Goal: Task Accomplishment & Management: Use online tool/utility

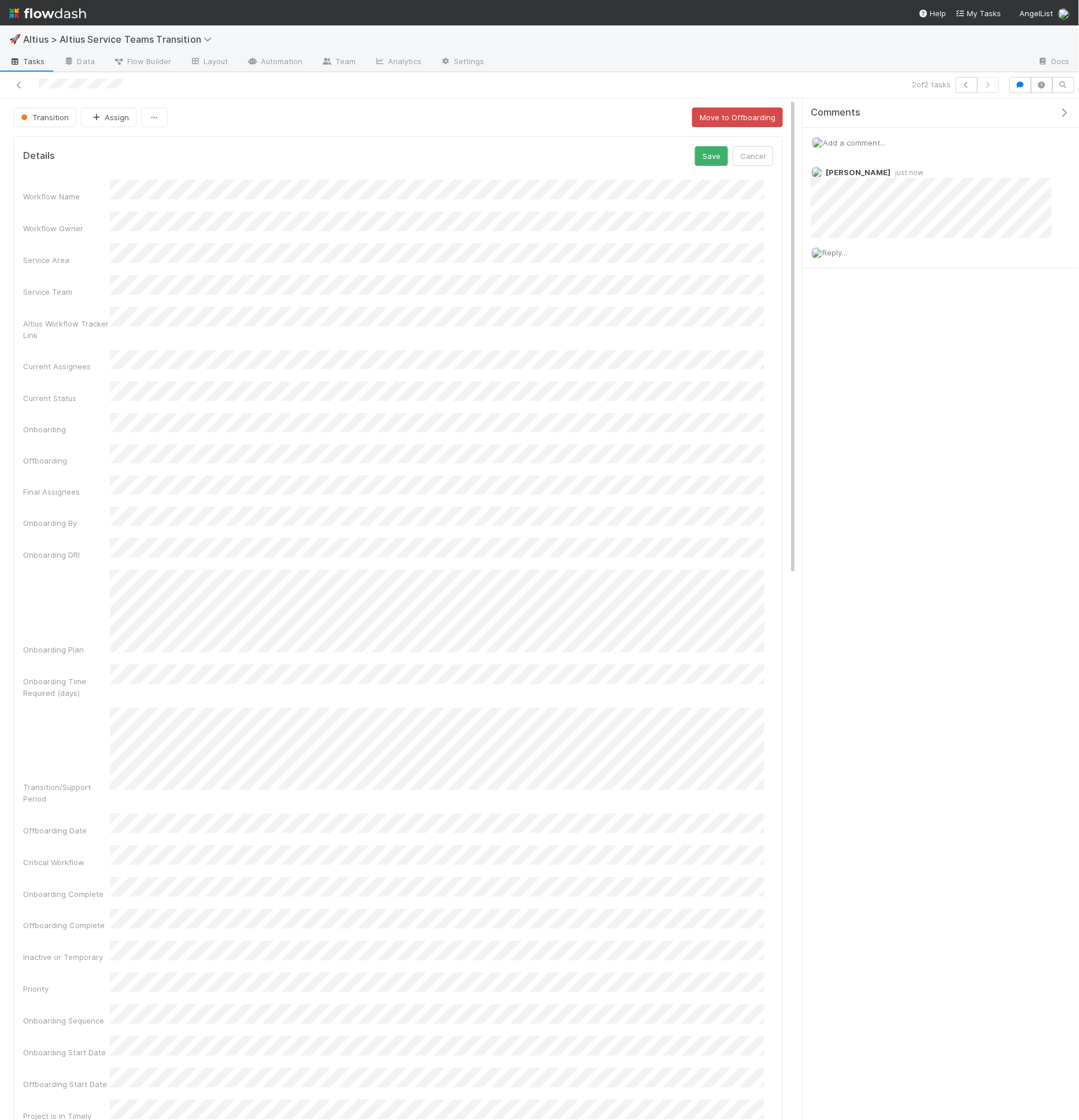
click at [324, 328] on div "Workflow Name Workflow Owner Service Area Service Team Altius Workflow Tracker …" at bounding box center [398, 695] width 750 height 1030
click at [695, 160] on button "Save" at bounding box center [712, 156] width 33 height 19
click at [707, 152] on button "Save" at bounding box center [721, 156] width 33 height 19
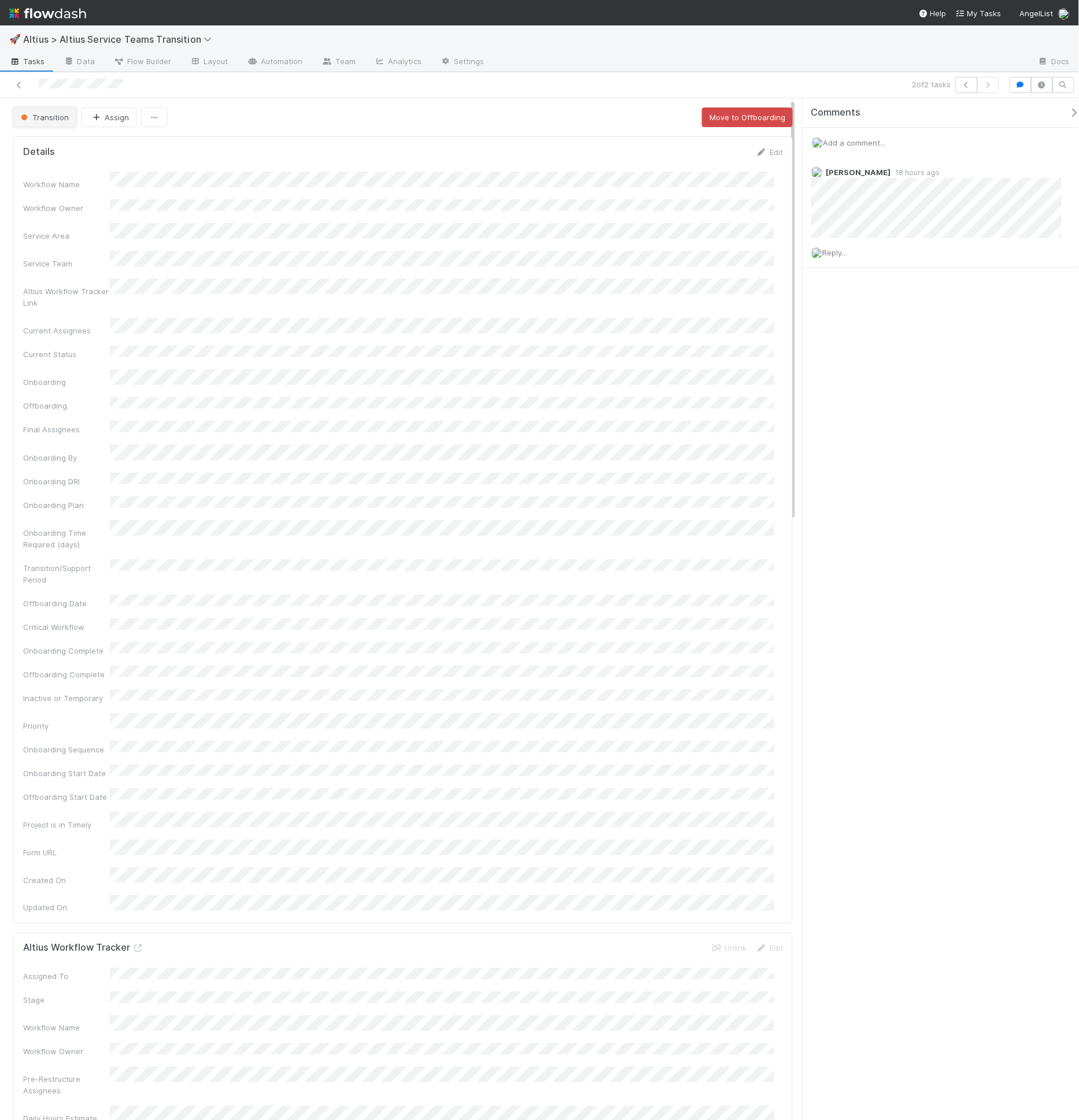
click at [33, 123] on button "Transition" at bounding box center [45, 117] width 63 height 19
click at [72, 287] on div "Done" at bounding box center [91, 293] width 164 height 21
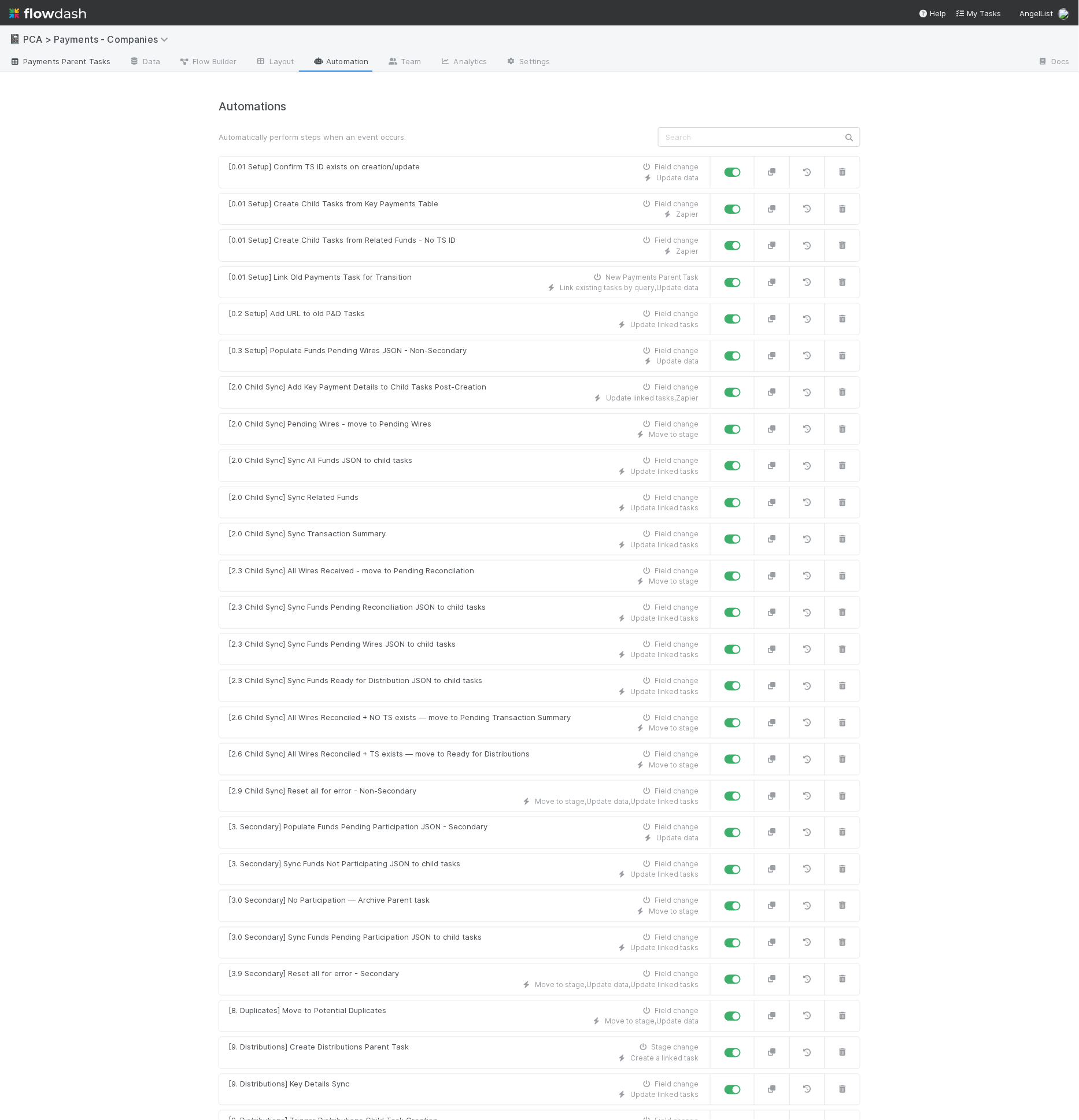
click at [76, 67] on link "Payments Parent Tasks" at bounding box center [60, 62] width 120 height 18
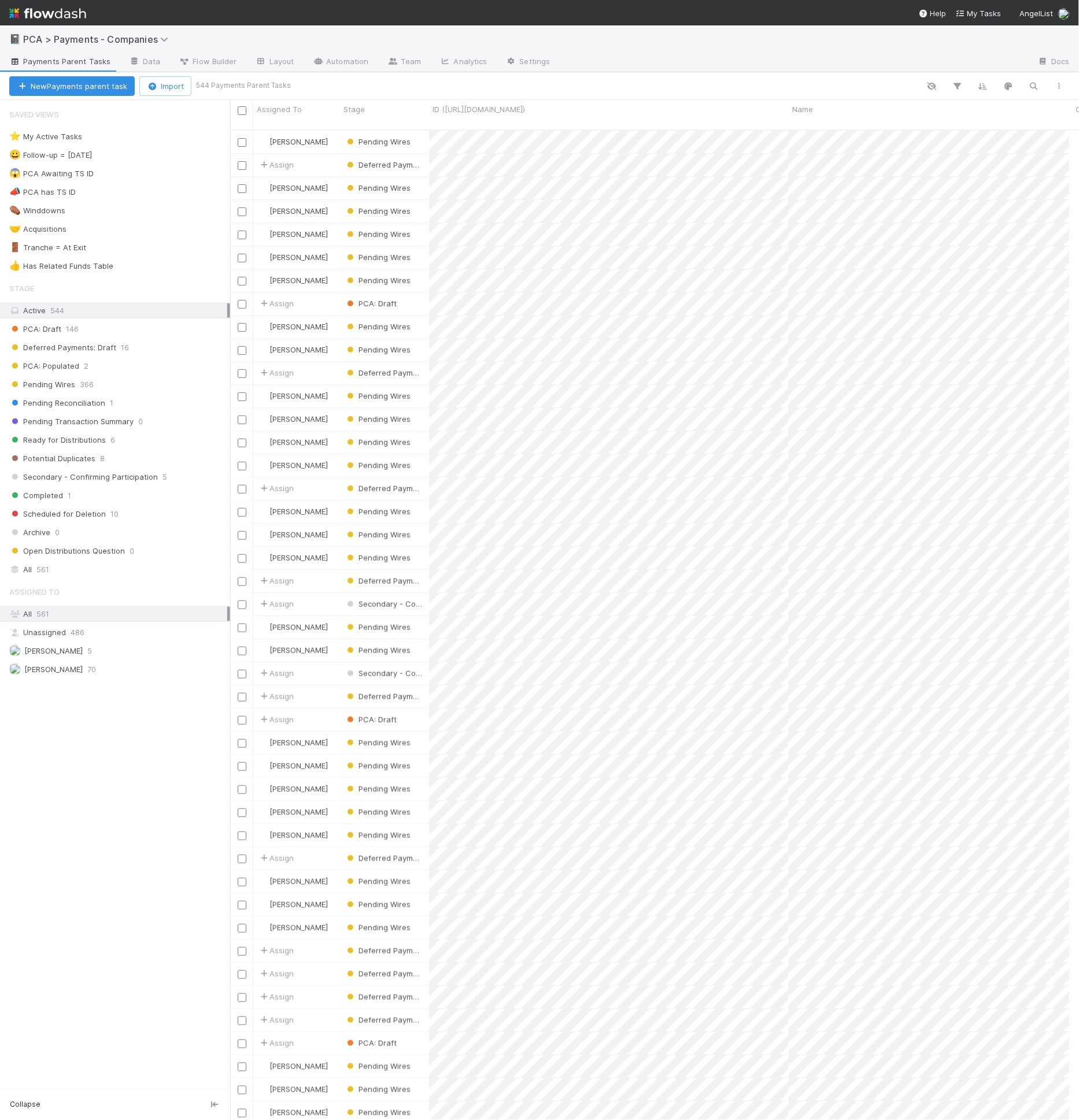
scroll to position [990, 830]
click at [127, 341] on div "Deferred Payments: Draft 16" at bounding box center [119, 348] width 221 height 15
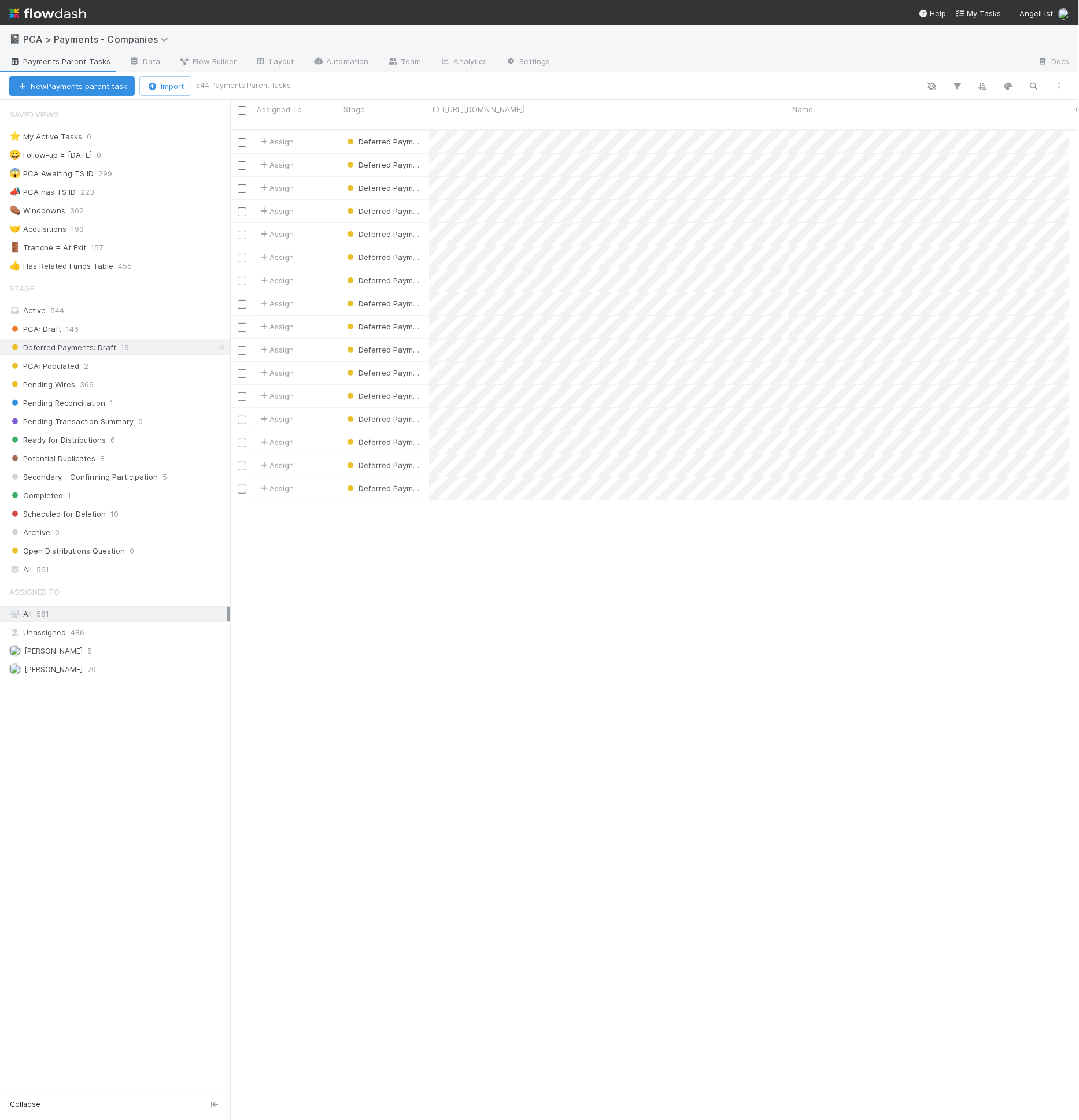
scroll to position [990, 830]
click at [332, 57] on link "Automation" at bounding box center [340, 62] width 75 height 18
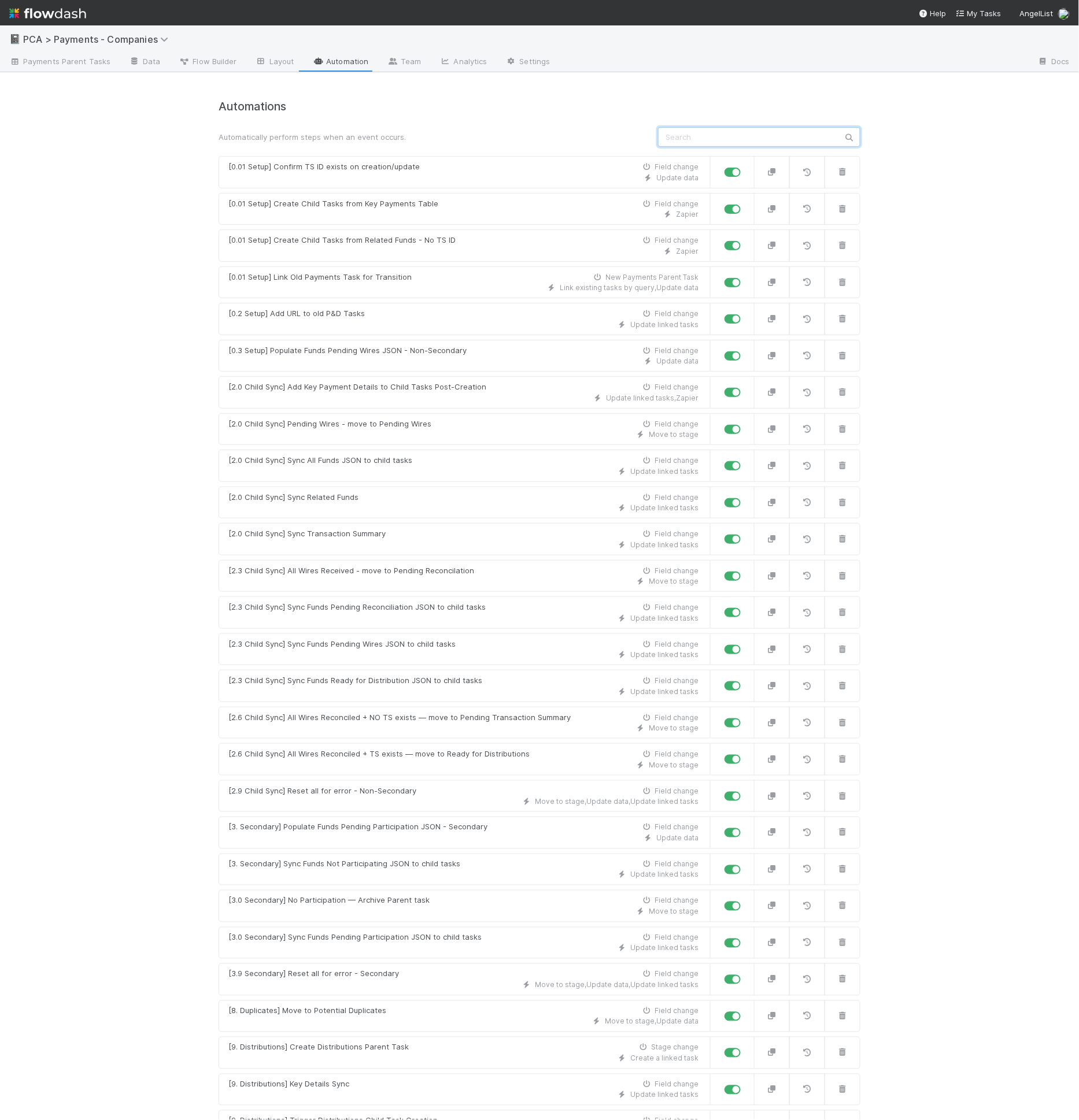
click at [720, 142] on input "text" at bounding box center [759, 137] width 203 height 19
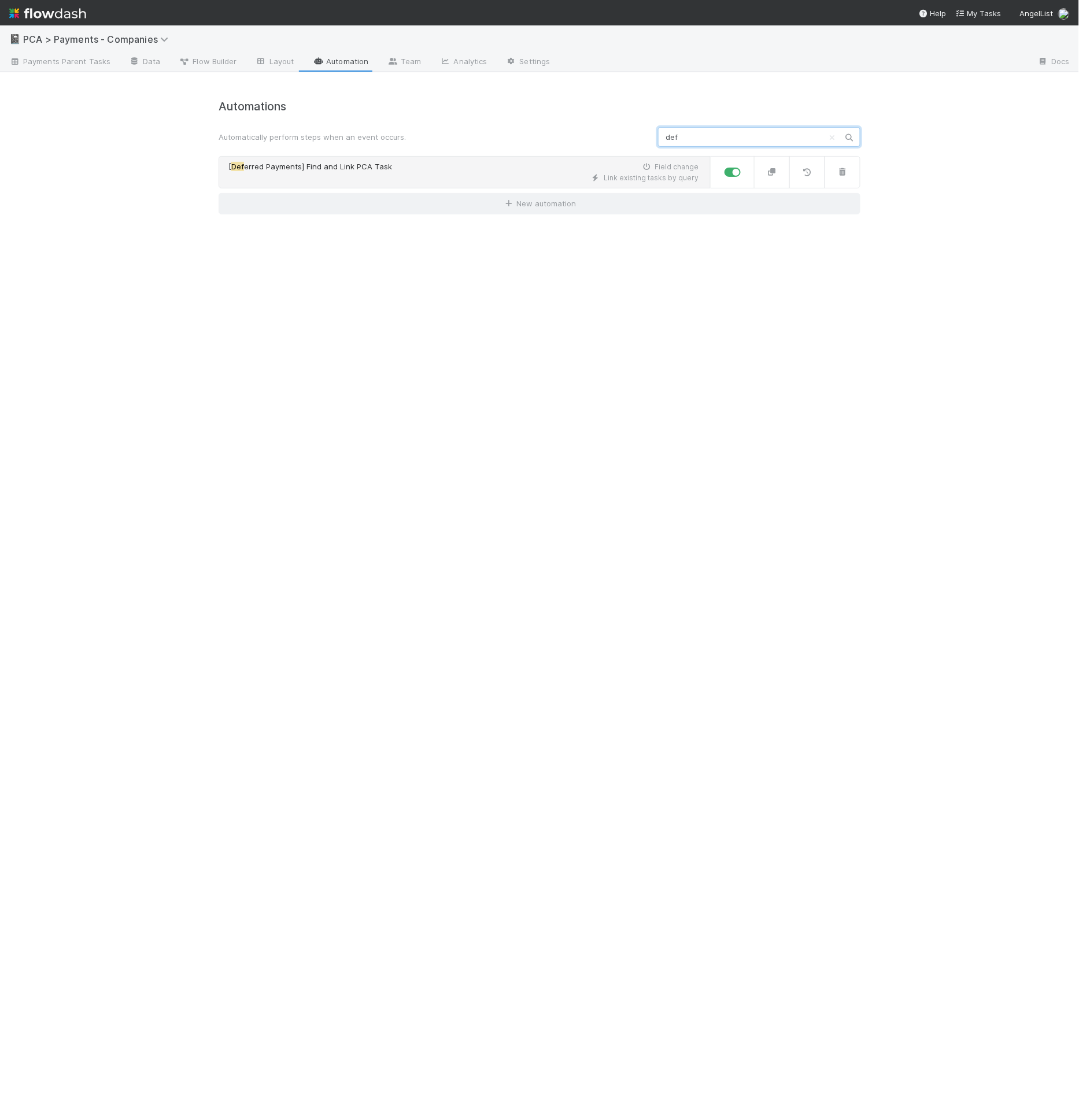
type input "def"
click at [501, 184] on link "[ Def erred Payments] Find and Link PCA Task Field change Link existing tasks b…" at bounding box center [464, 172] width 492 height 32
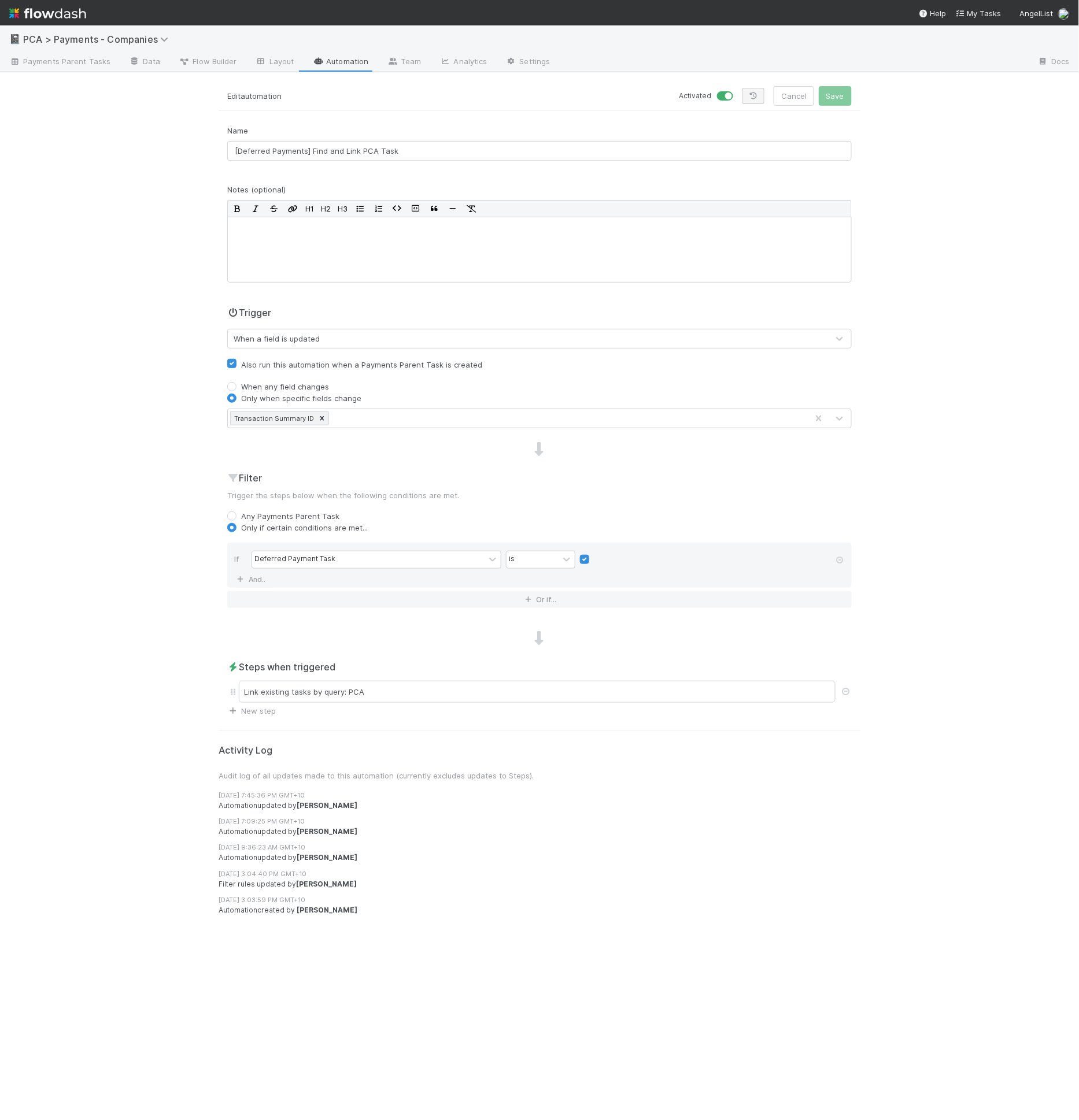
click at [765, 97] on div "Activated Cancel Save" at bounding box center [699, 96] width 304 height 19
click at [764, 97] on link at bounding box center [754, 95] width 22 height 16
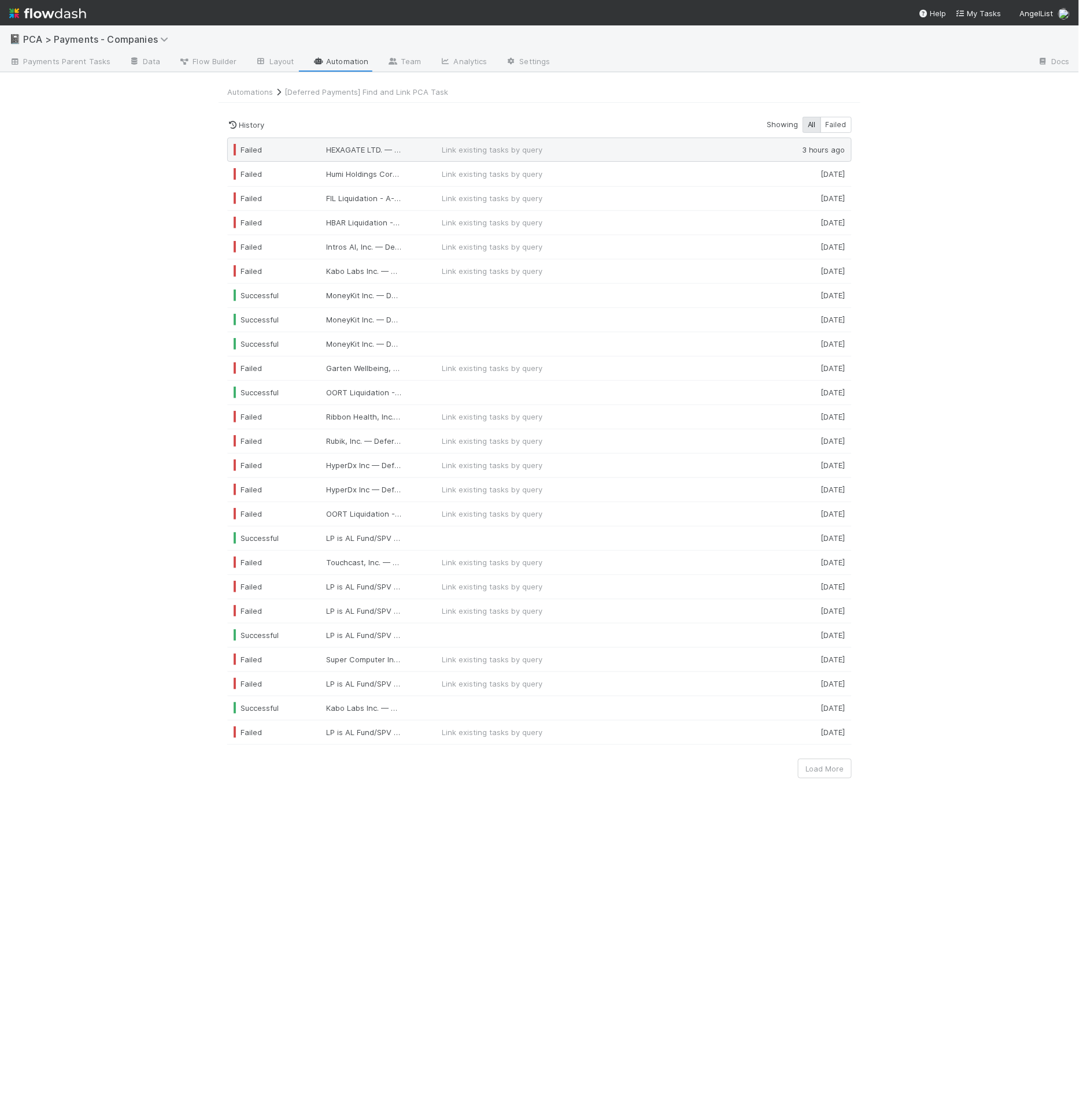
click at [541, 154] on span "Link existing tasks by query" at bounding box center [586, 150] width 289 height 12
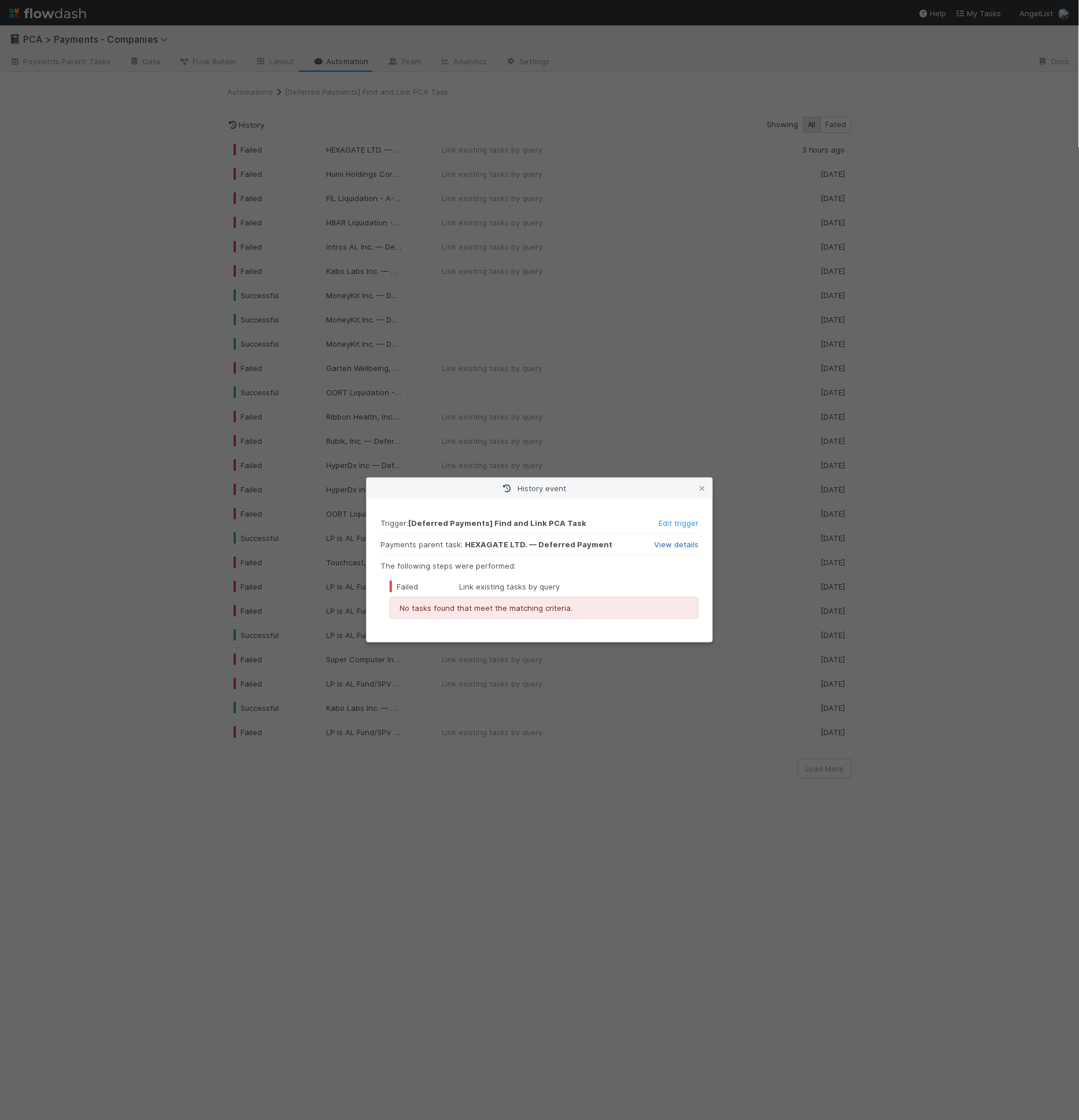
click at [670, 544] on link "View details" at bounding box center [676, 544] width 44 height 9
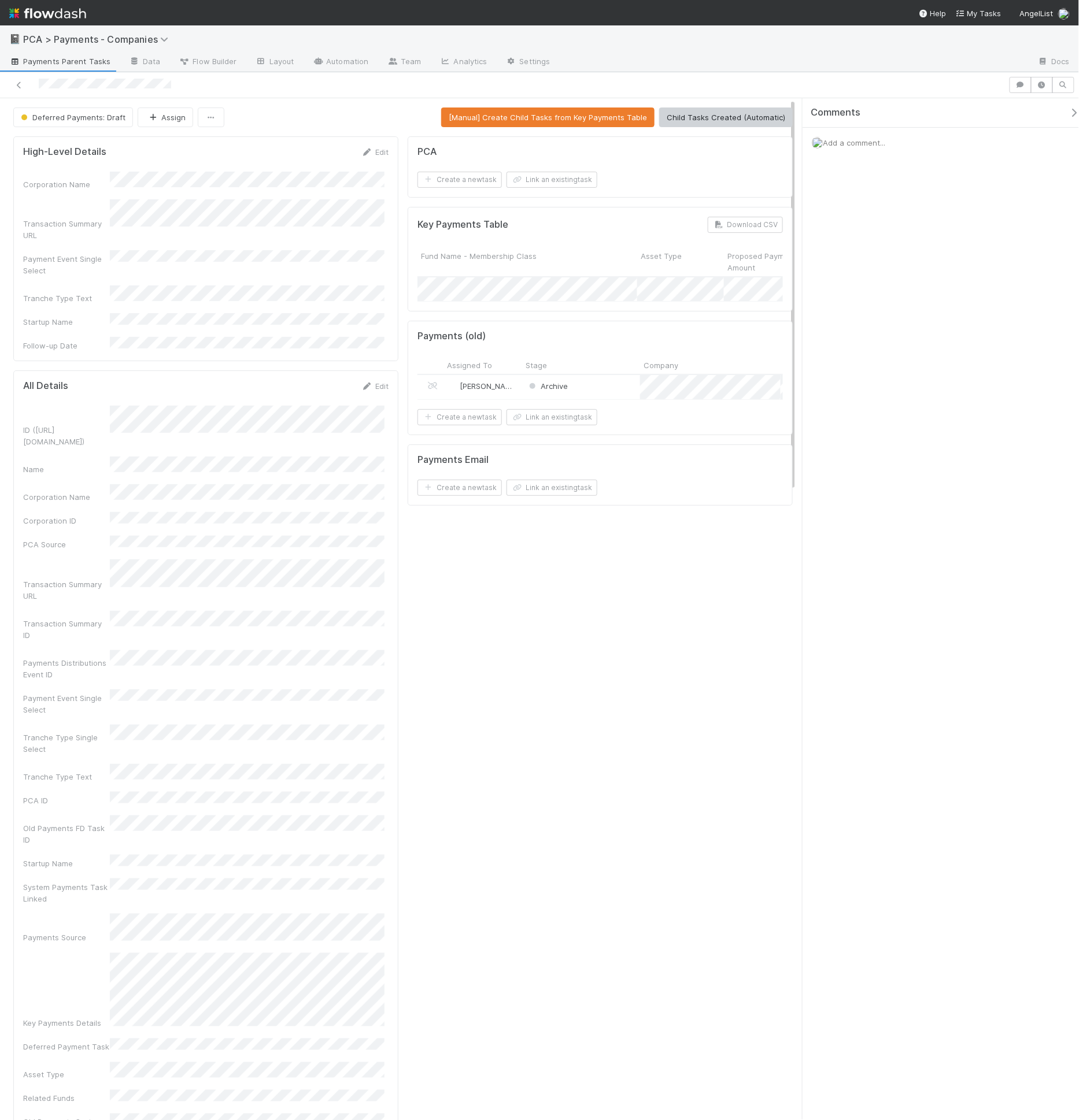
click at [131, 154] on div "High-Level Details Edit" at bounding box center [206, 152] width 366 height 12
click at [131, 176] on form "High-Level Details Save Cancel Corporation Name Transaction Summary URL Payment…" at bounding box center [206, 266] width 366 height 238
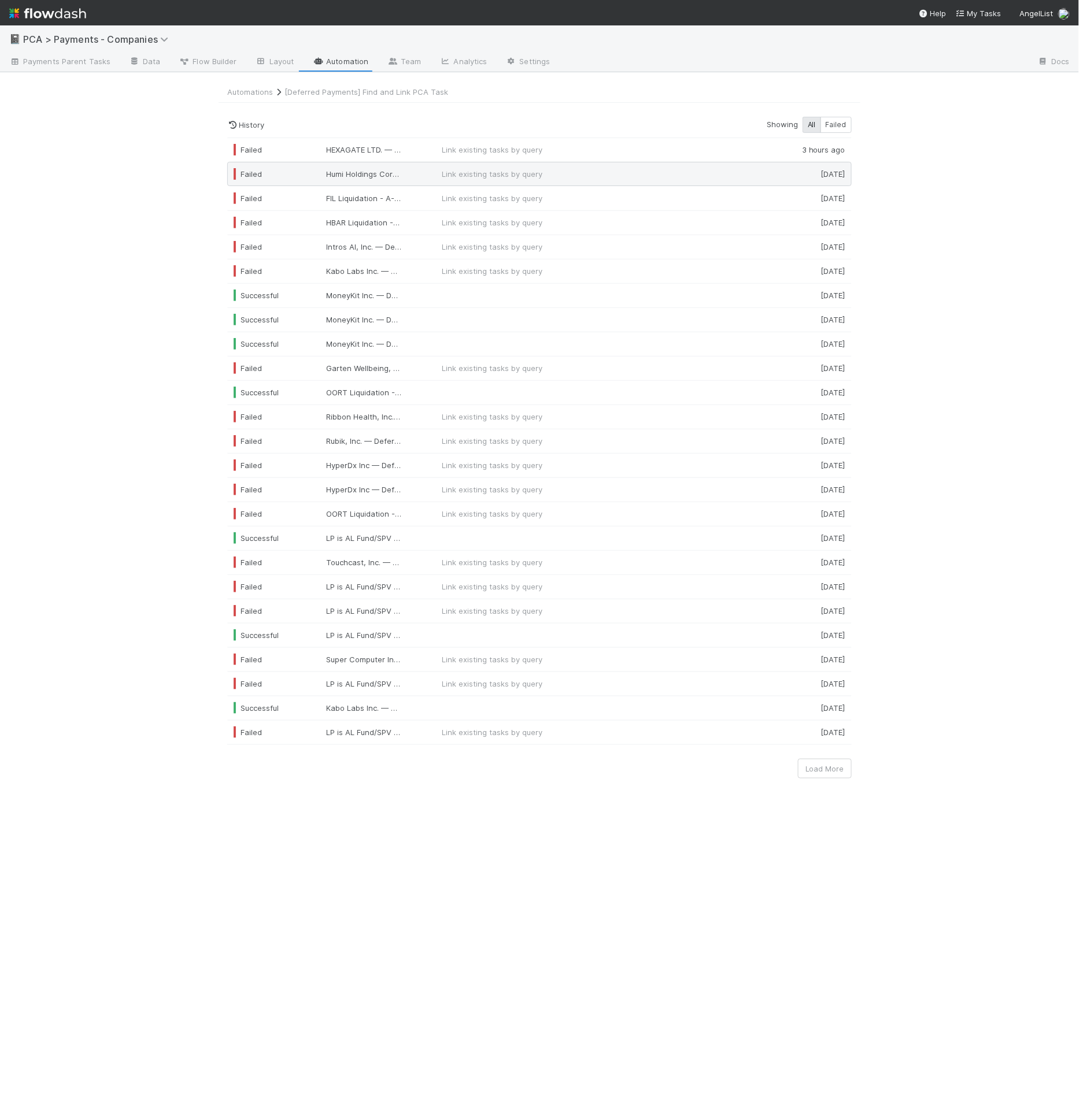
click at [557, 173] on span "Link existing tasks by query" at bounding box center [586, 174] width 289 height 12
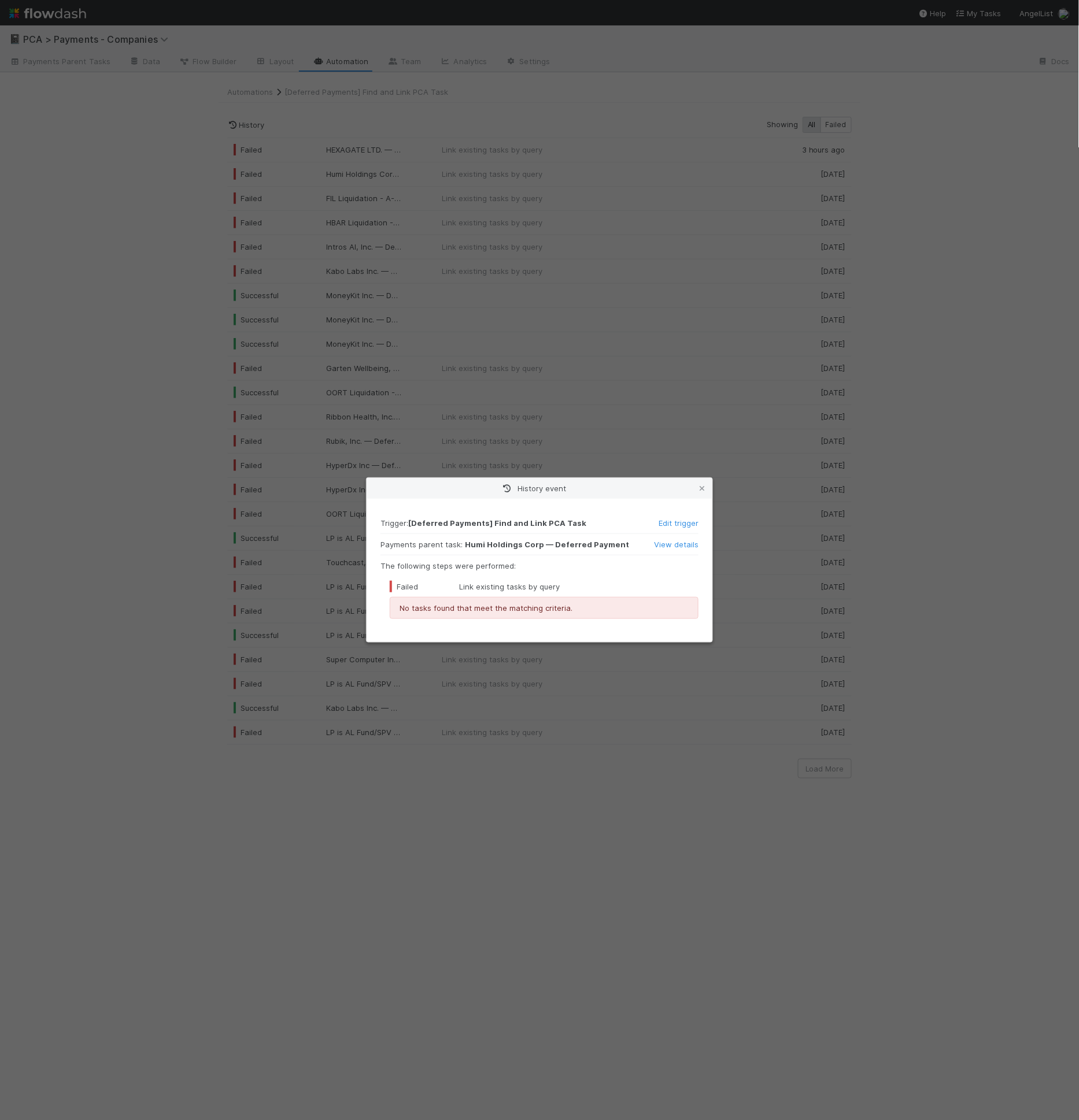
click at [682, 549] on div "View details" at bounding box center [673, 544] width 69 height 12
click at [685, 545] on link "View details" at bounding box center [676, 544] width 44 height 9
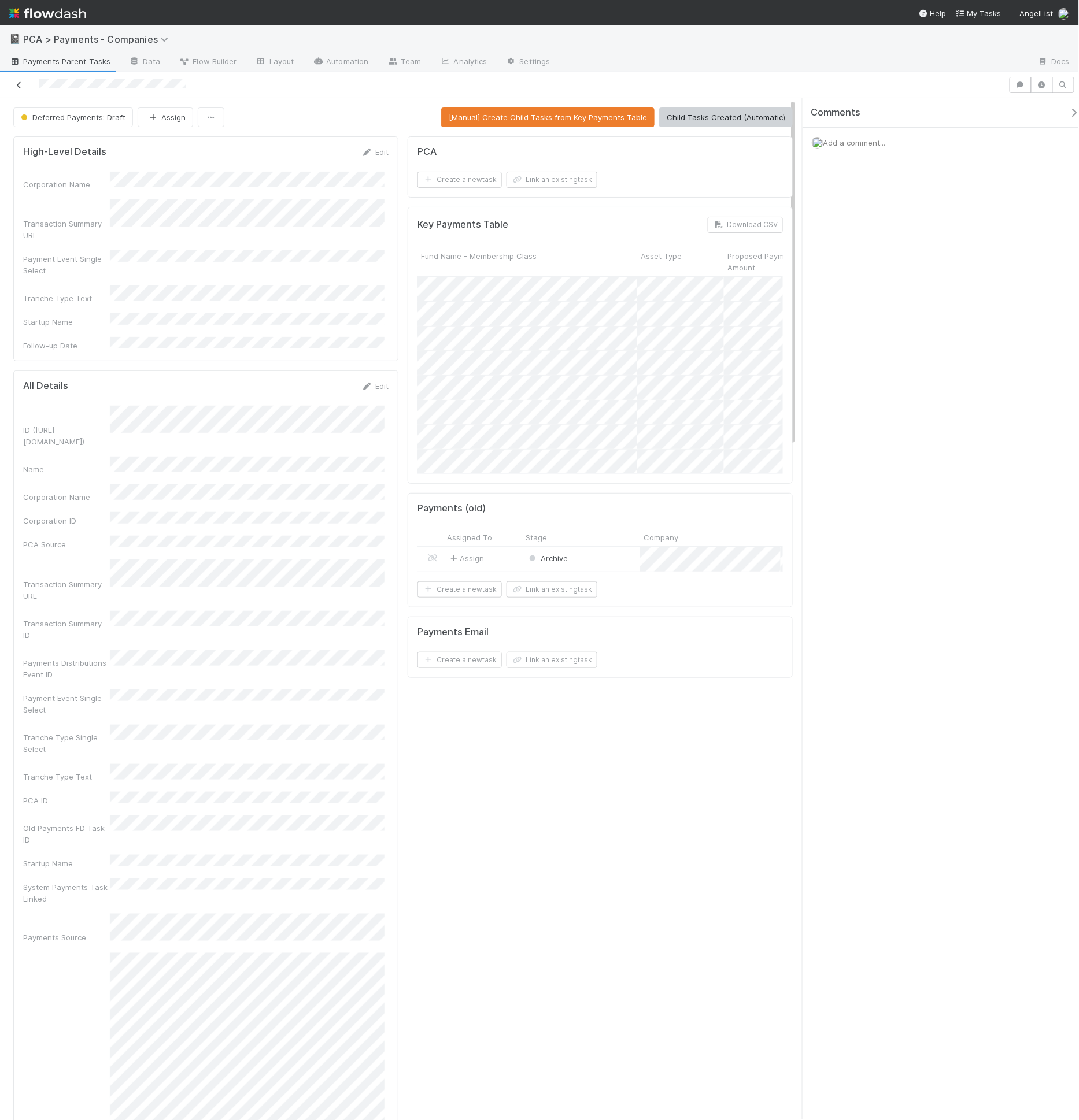
click at [24, 85] on icon at bounding box center [19, 85] width 12 height 7
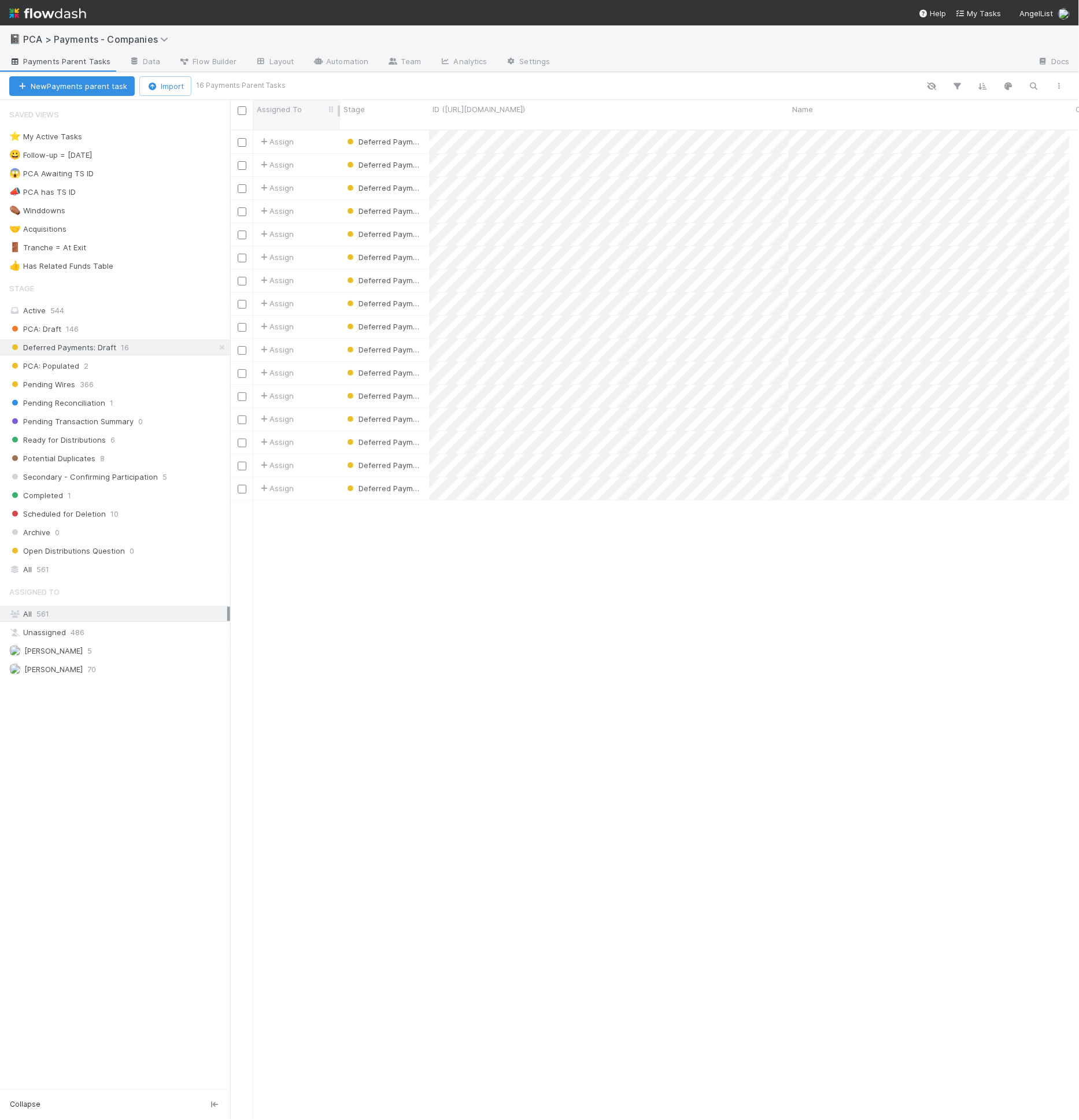
scroll to position [990, 830]
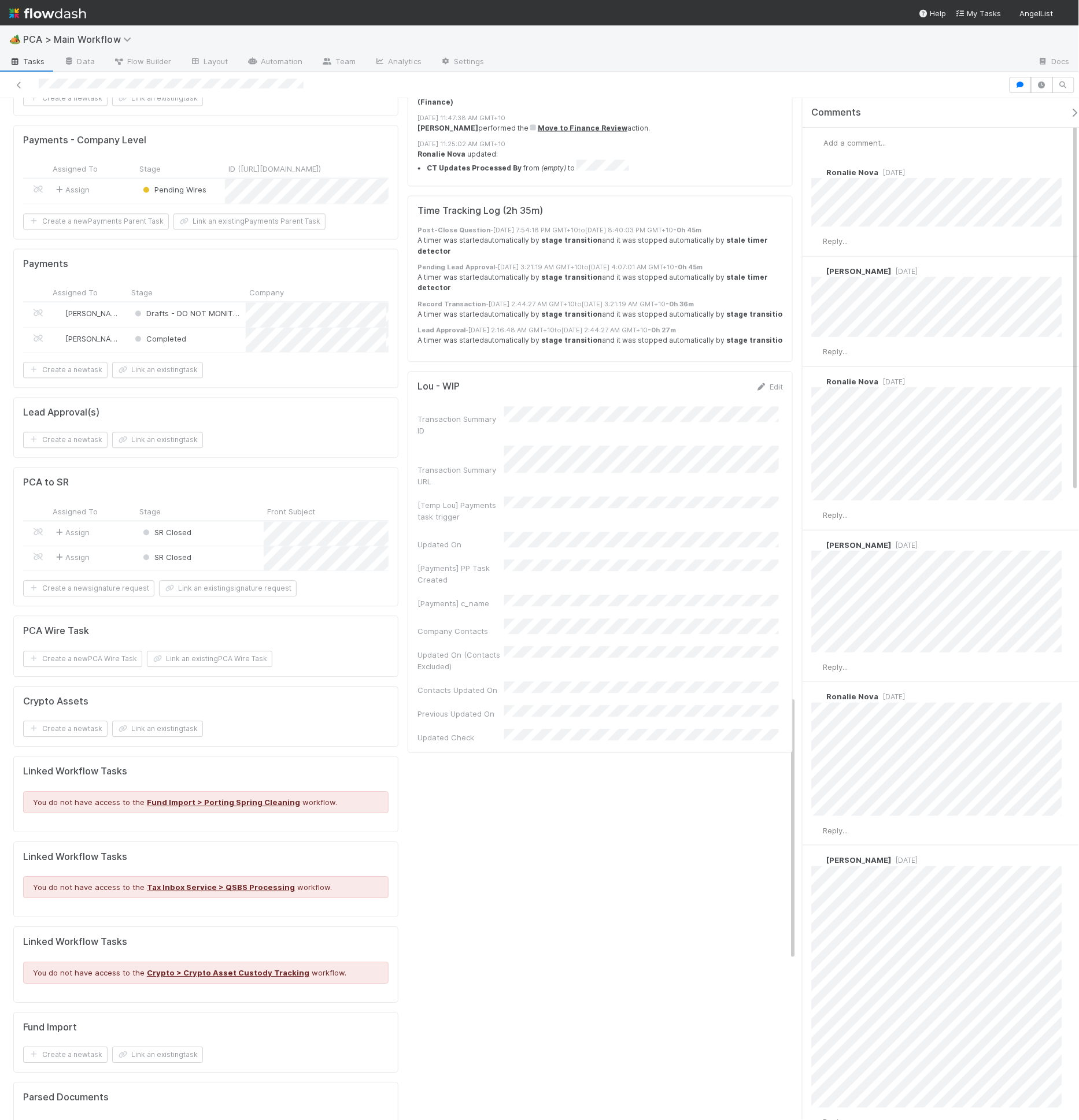
scroll to position [2307, 0]
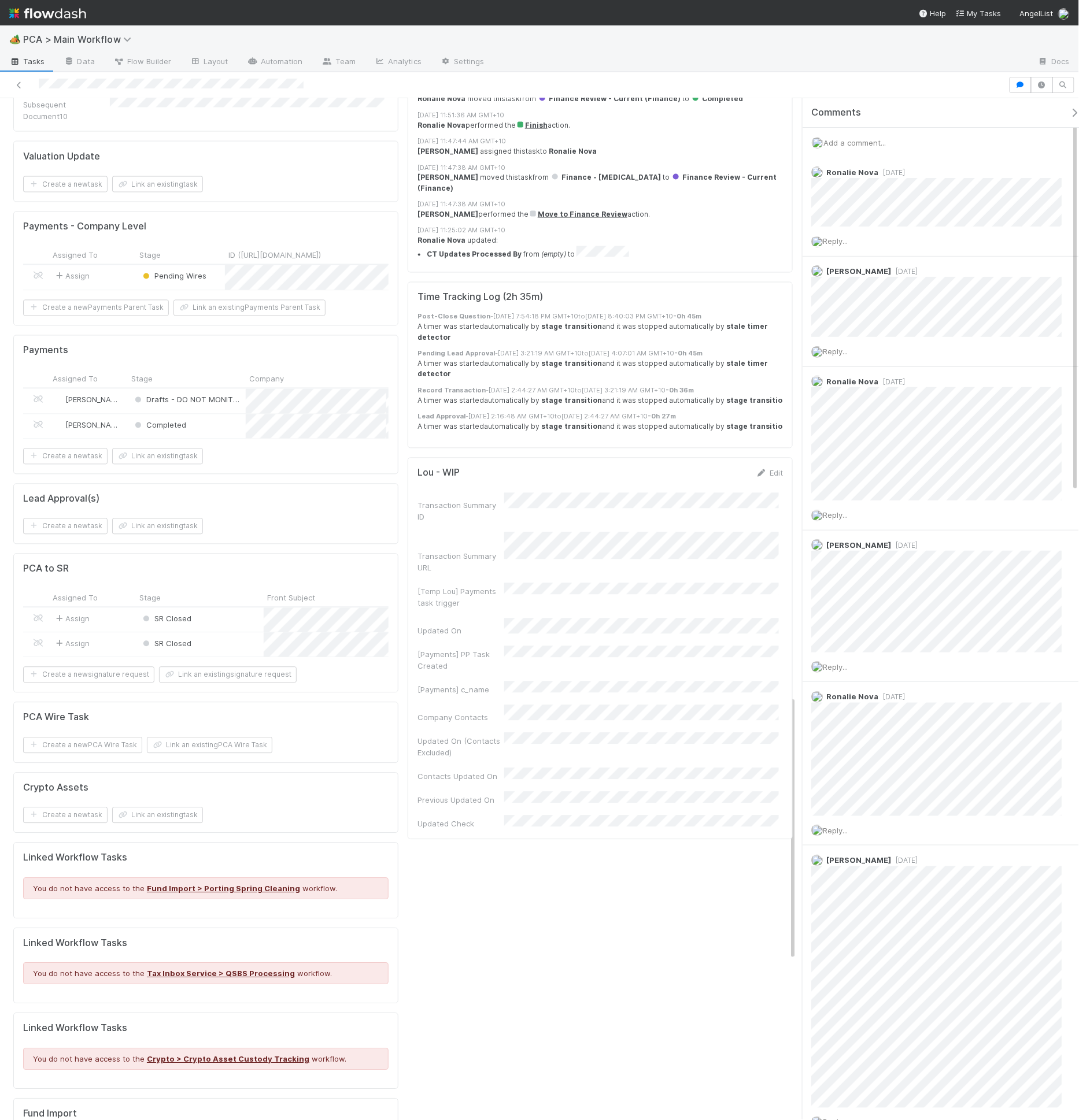
click at [471, 614] on div "Transaction Summary ID Transaction Summary URL [Temp Lou] Payments task trigger…" at bounding box center [600, 662] width 366 height 337
click at [454, 747] on div "Contacts Updated On" at bounding box center [460, 776] width 87 height 12
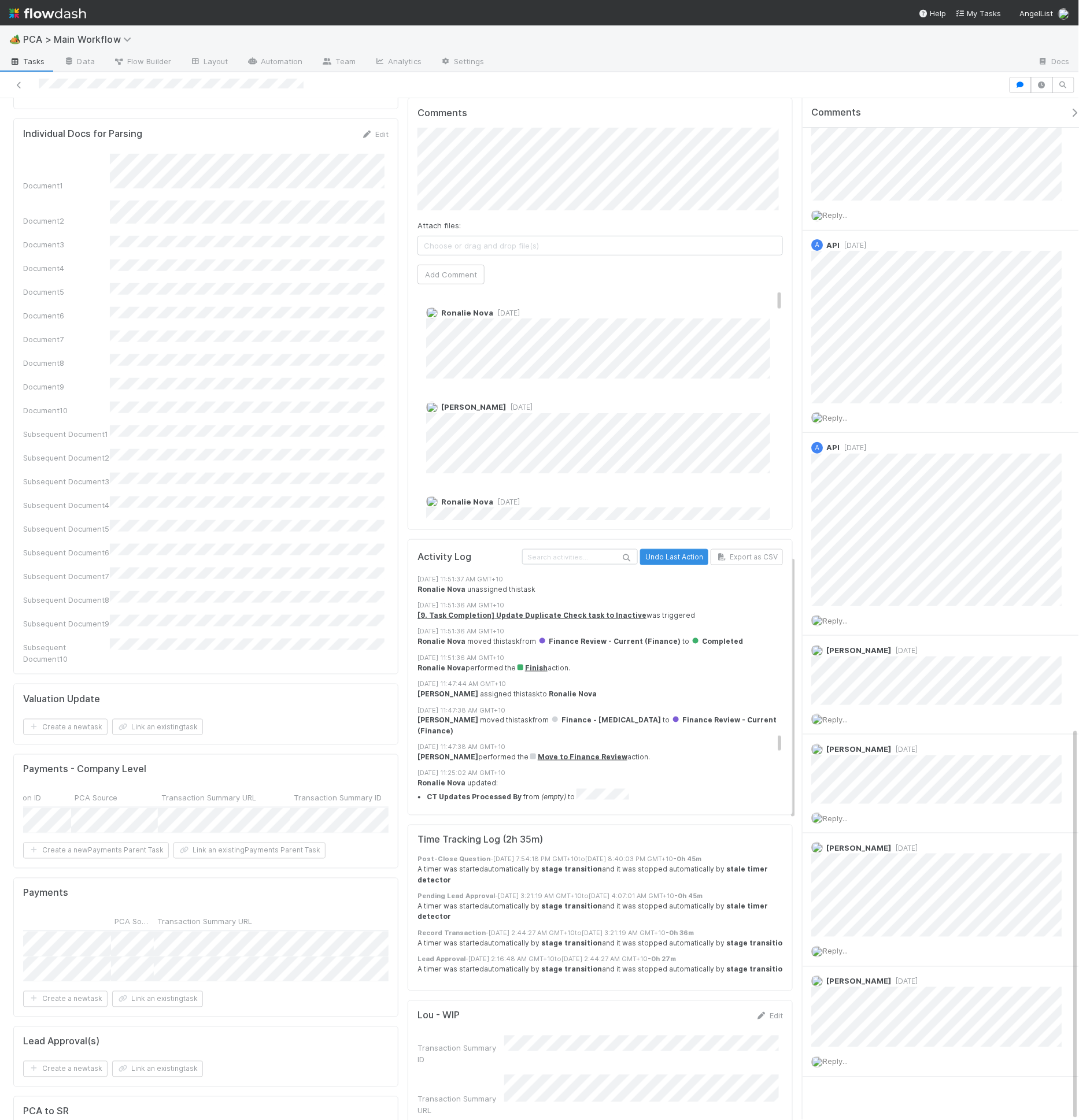
scroll to position [4194, 0]
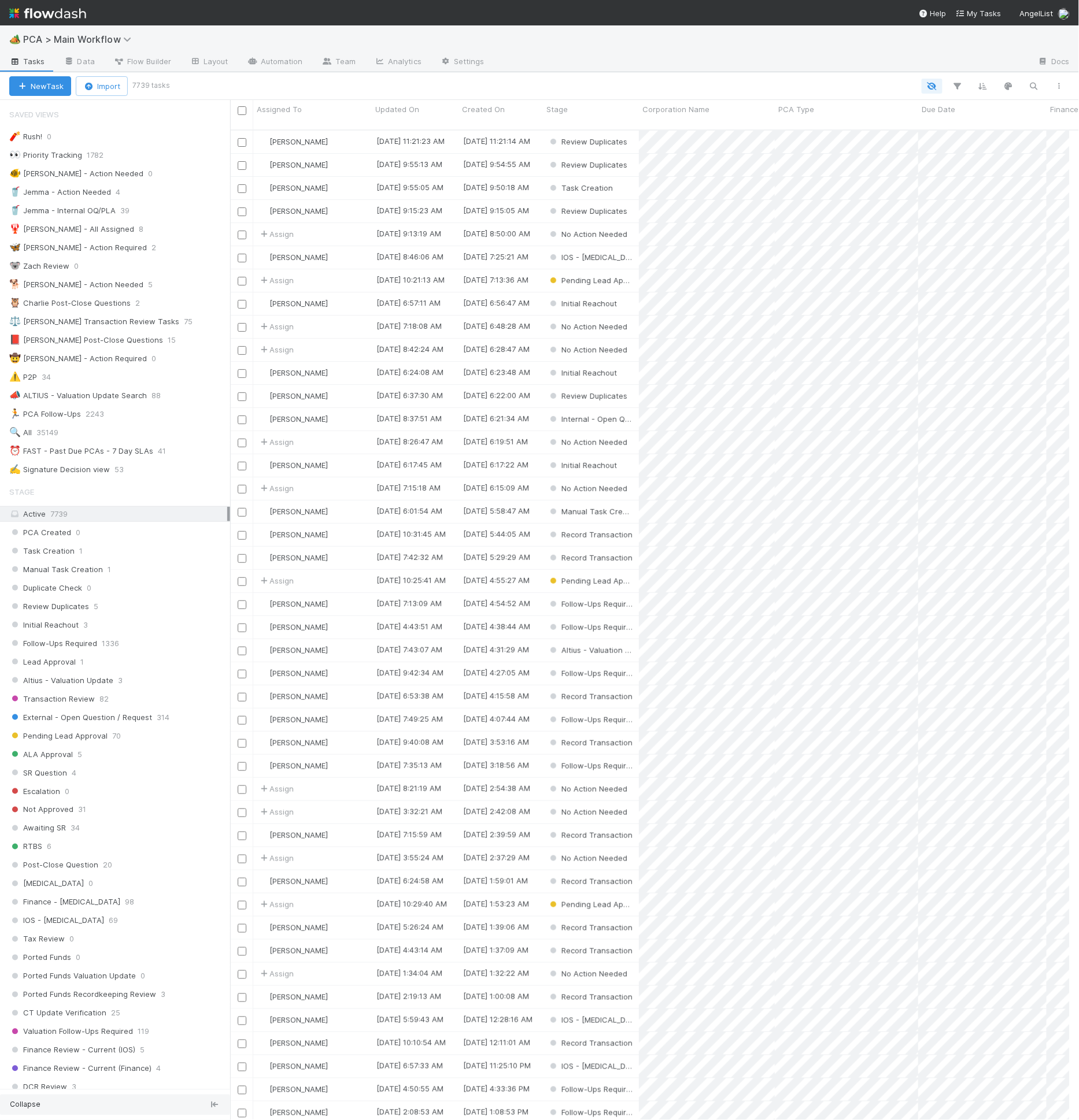
scroll to position [990, 830]
click at [1039, 84] on icon "button" at bounding box center [1033, 86] width 12 height 10
click at [1029, 89] on icon "button" at bounding box center [1033, 86] width 12 height 10
click at [942, 61] on input at bounding box center [975, 67] width 116 height 14
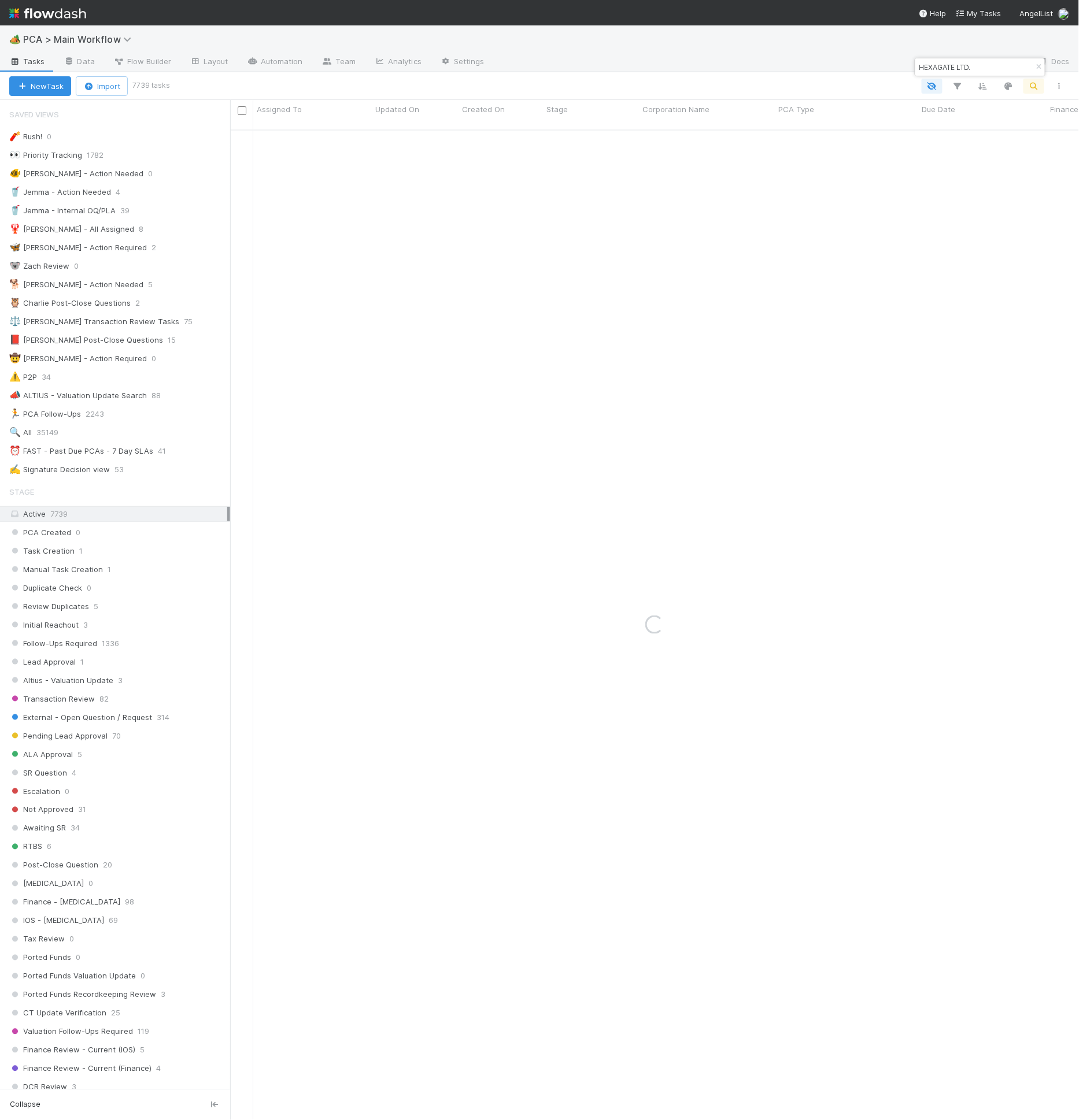
type input "HEXAGATE LTD."
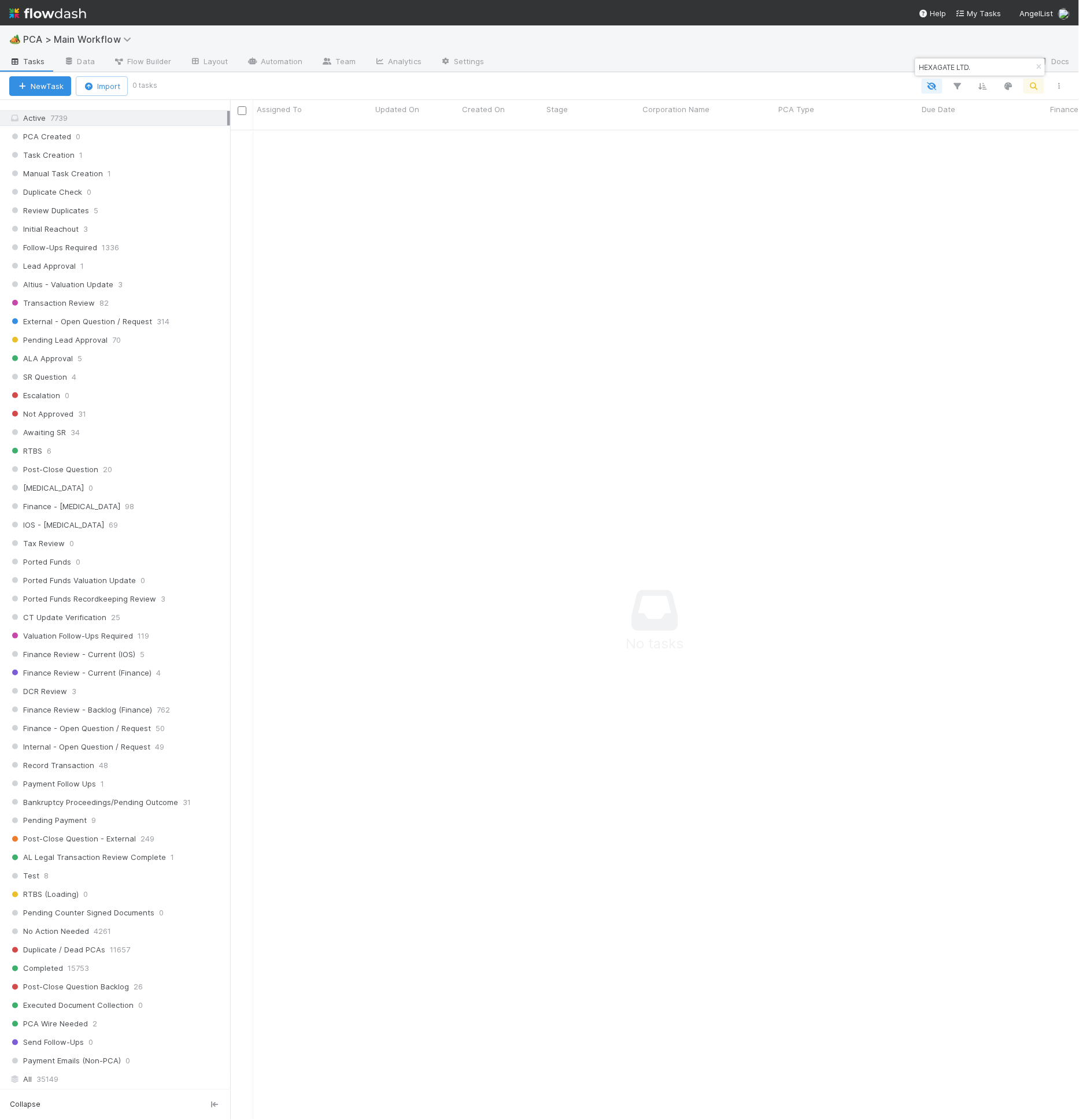
scroll to position [434, 0]
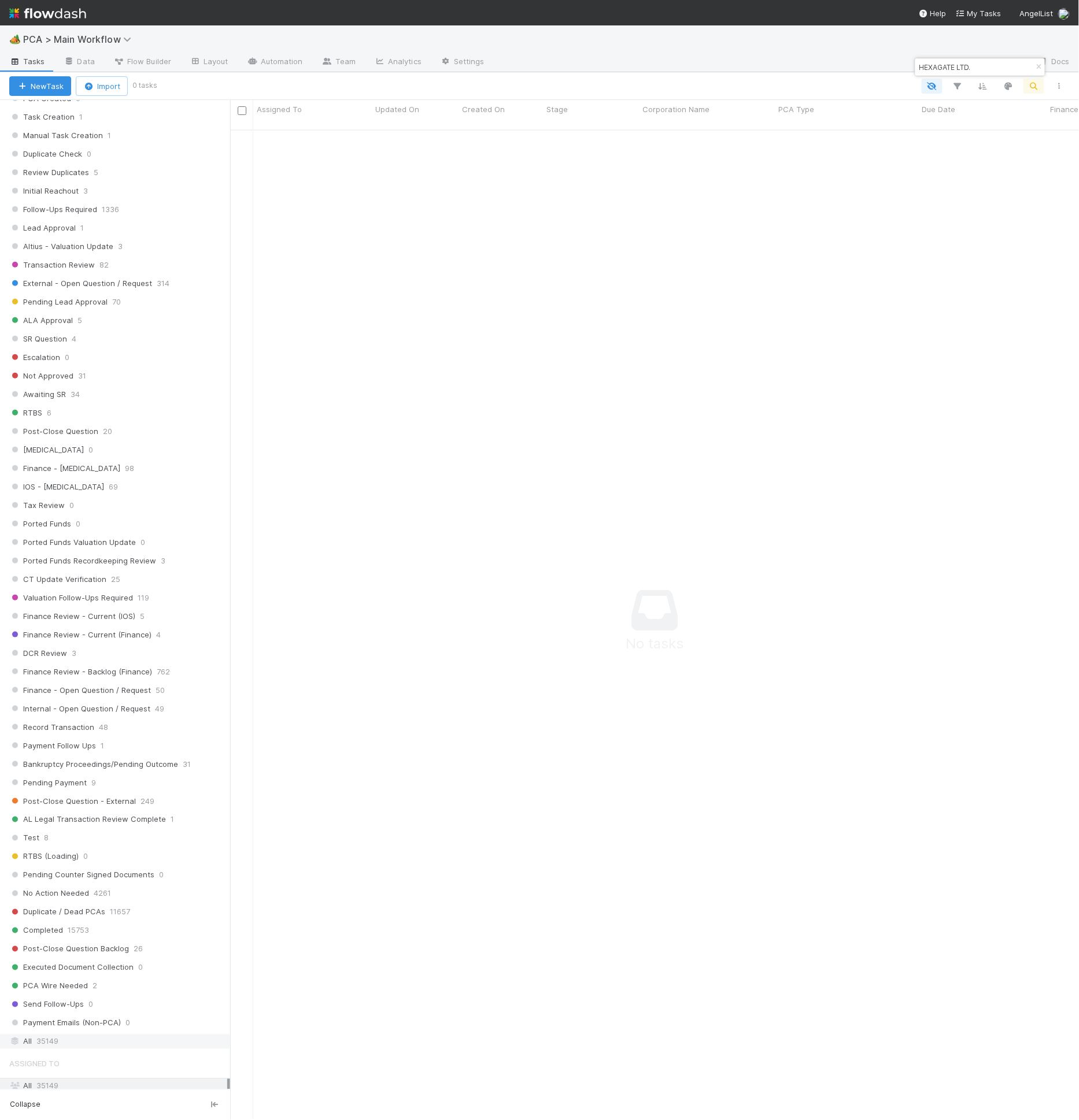
click at [39, 1035] on span "35149" at bounding box center [47, 1042] width 22 height 15
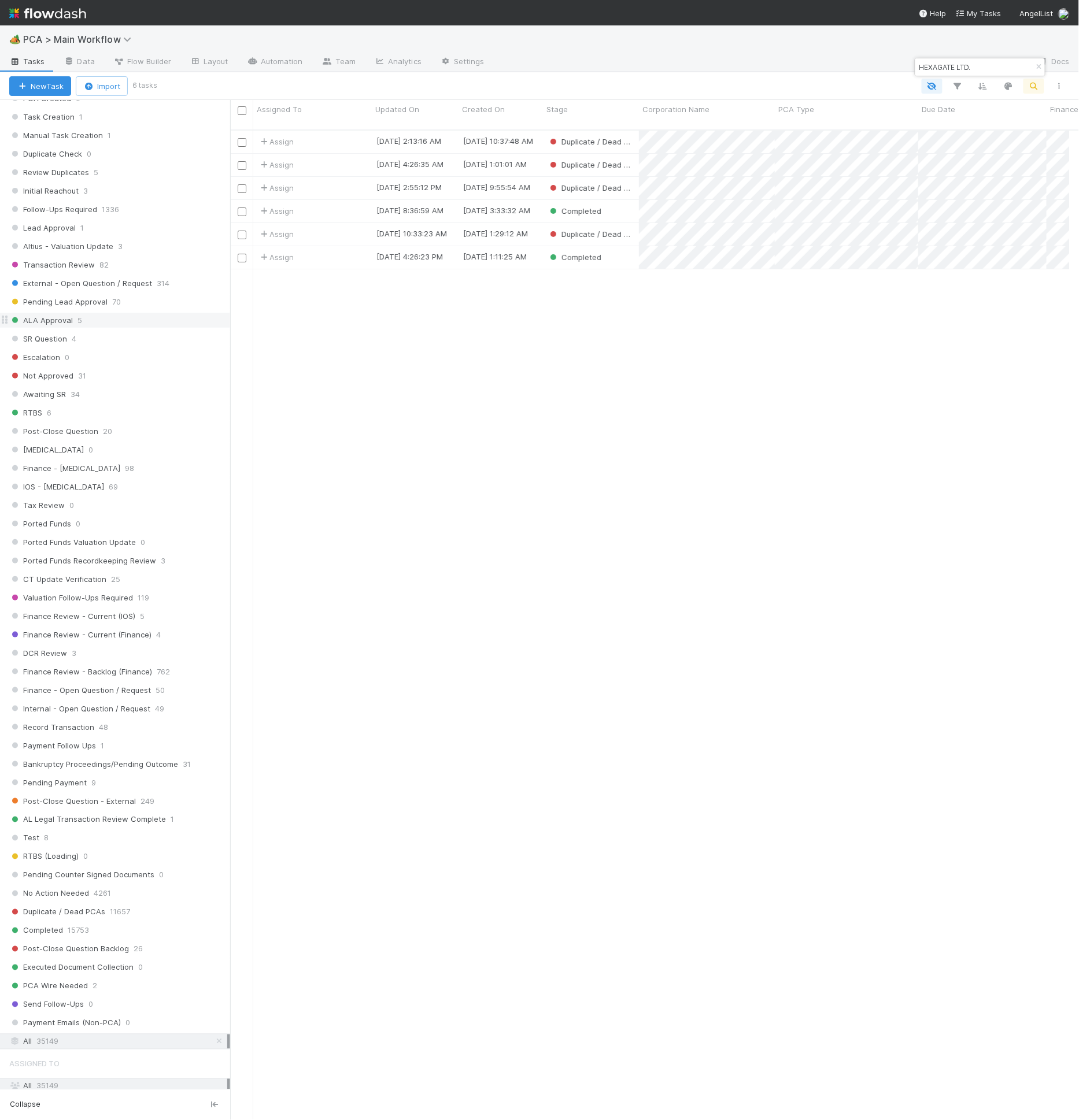
scroll to position [990, 830]
click at [623, 200] on div "Completed" at bounding box center [591, 211] width 96 height 22
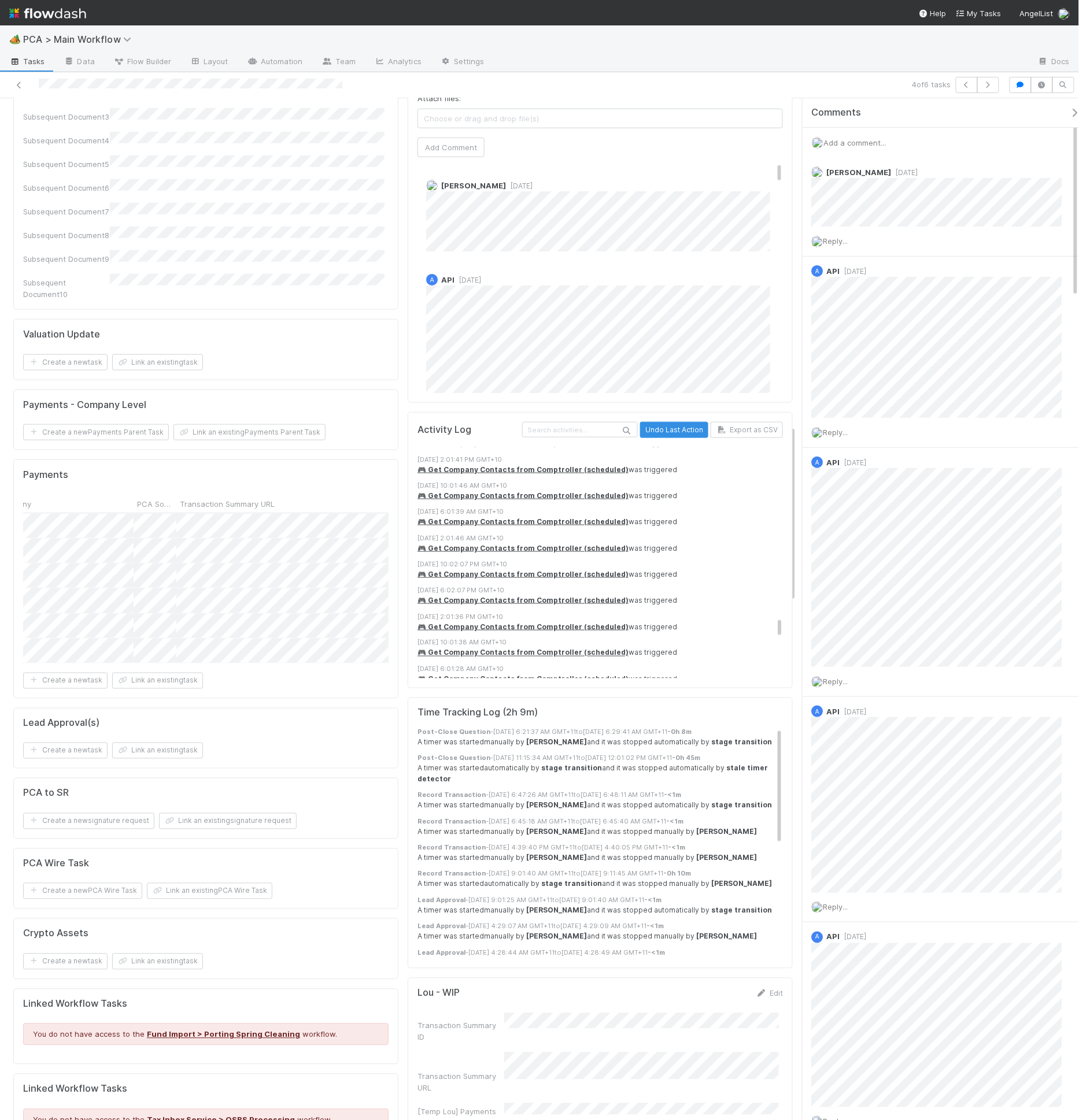
scroll to position [4520, 0]
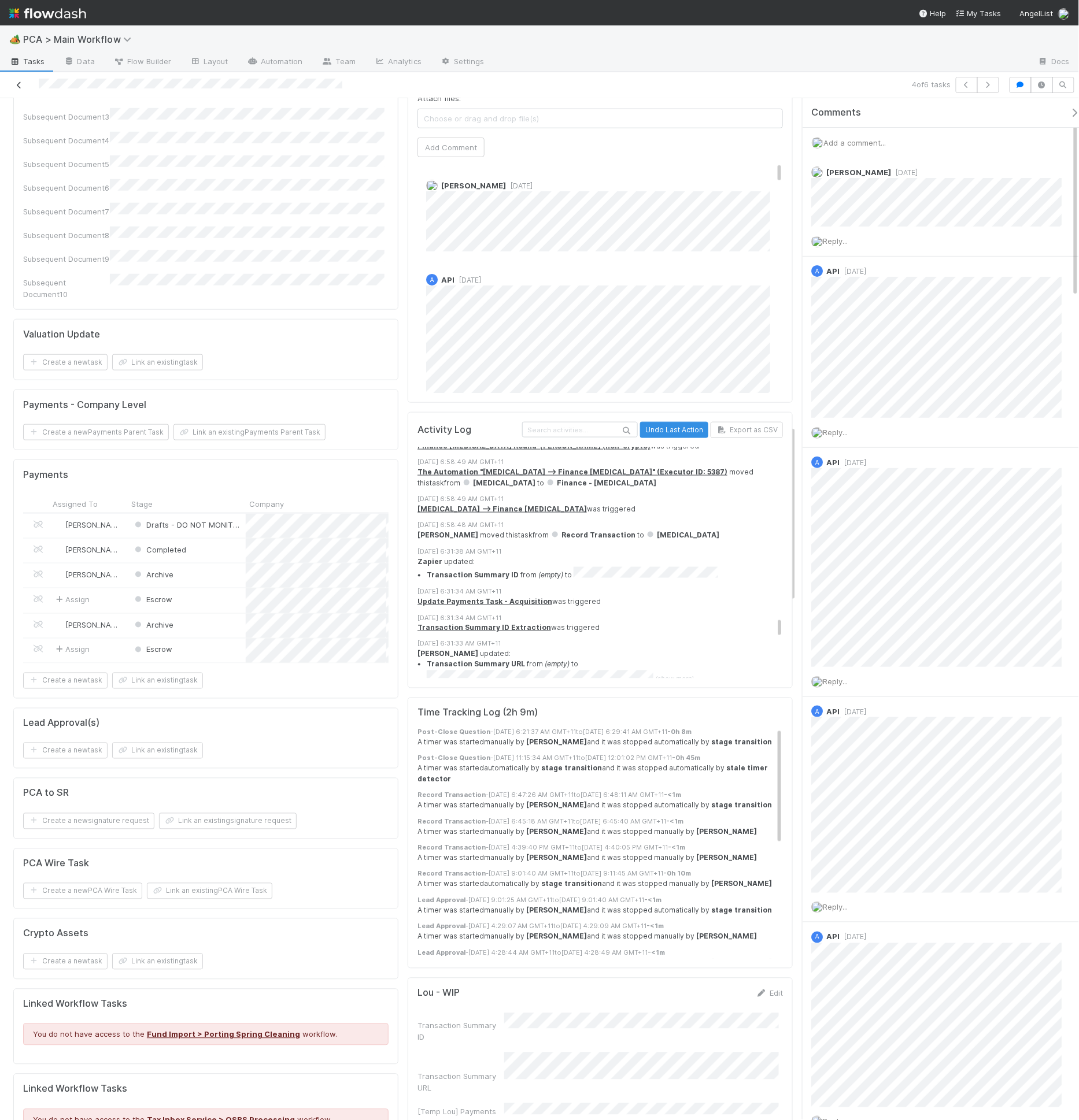
click at [23, 85] on icon at bounding box center [19, 85] width 12 height 7
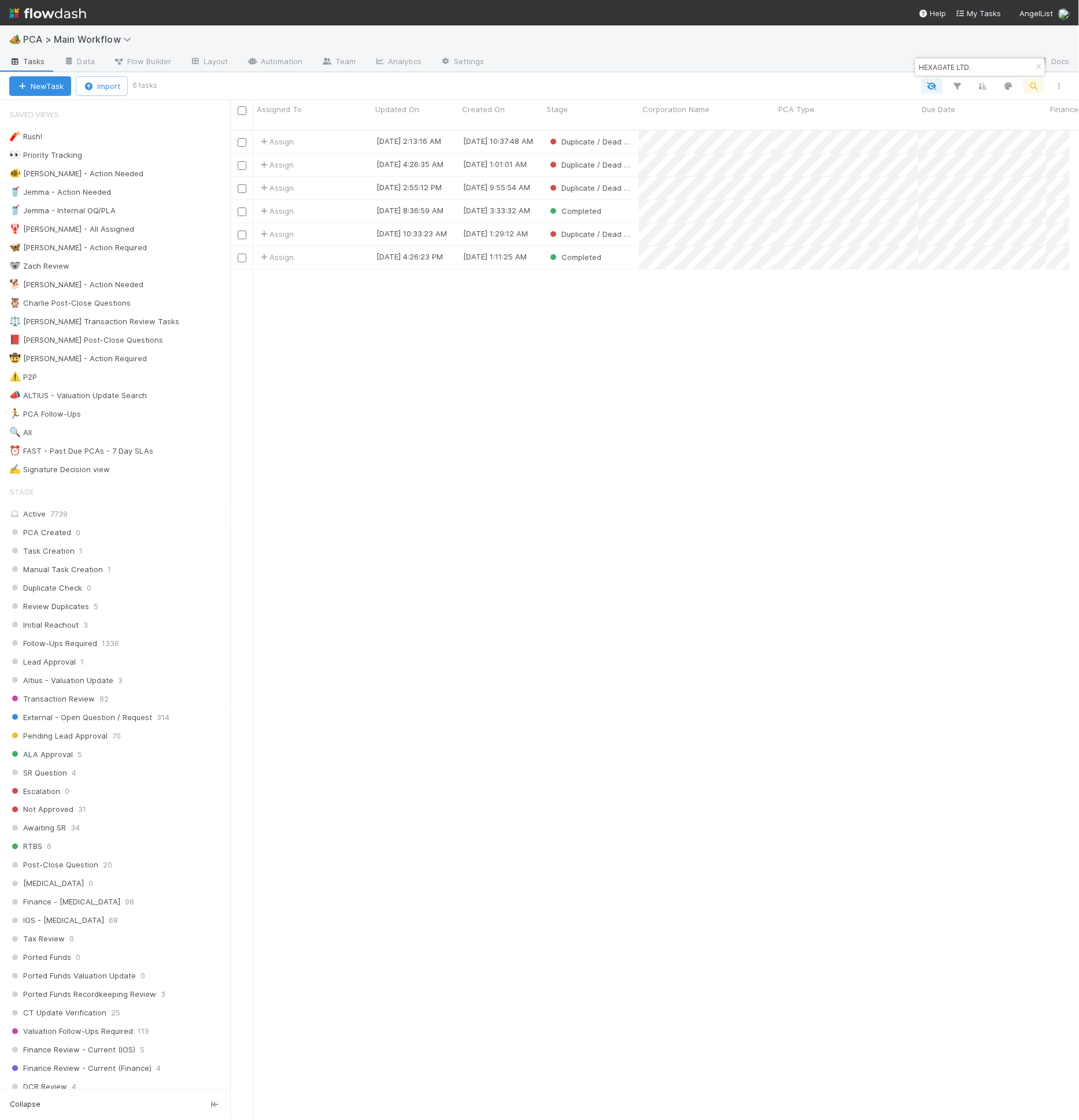
scroll to position [10, 10]
click at [932, 73] on input "HEXAGATE LTD." at bounding box center [975, 67] width 116 height 14
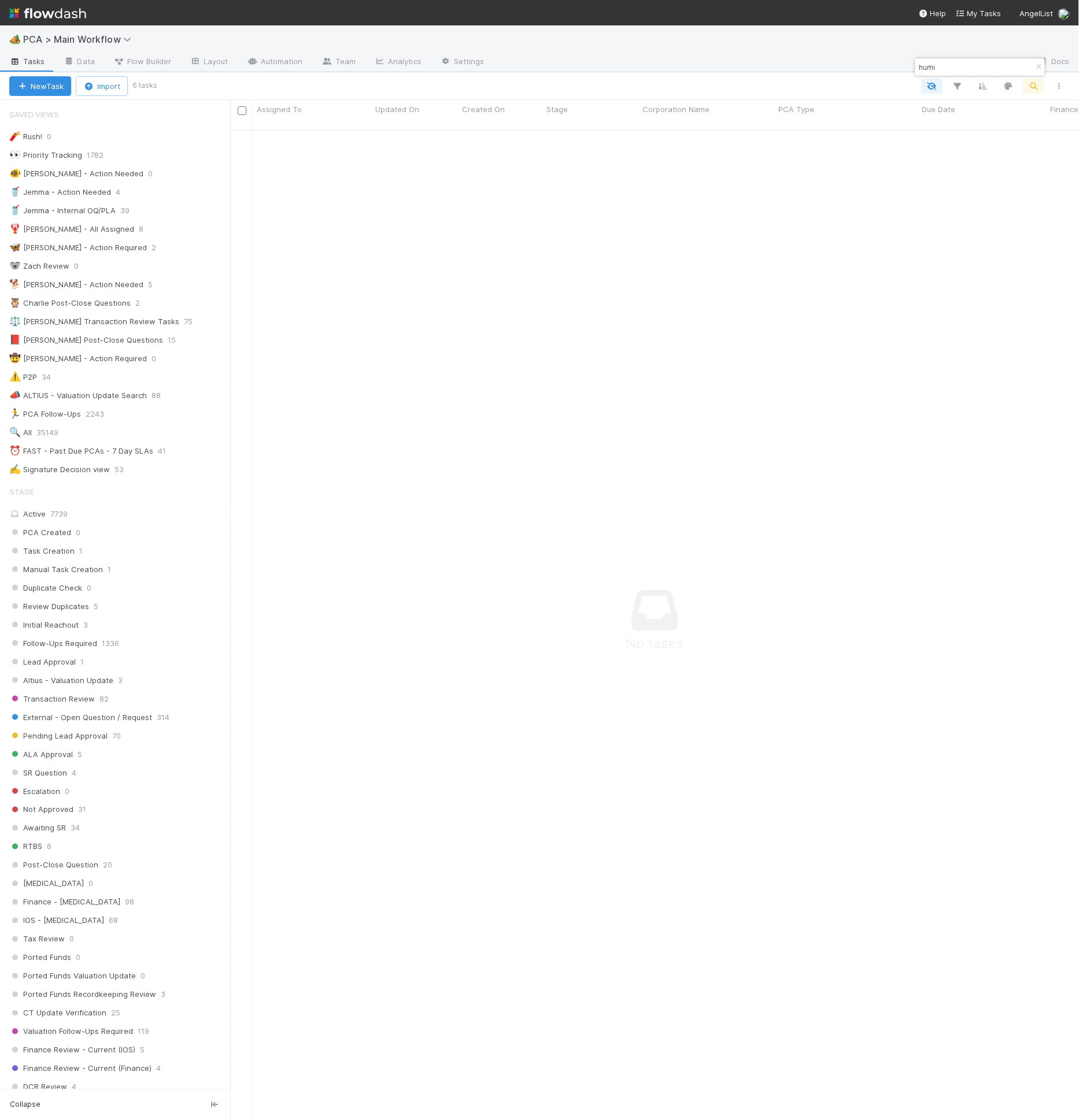
scroll to position [981, 820]
click at [651, 72] on div "New Task Import 6 tasks" at bounding box center [540, 86] width 1079 height 28
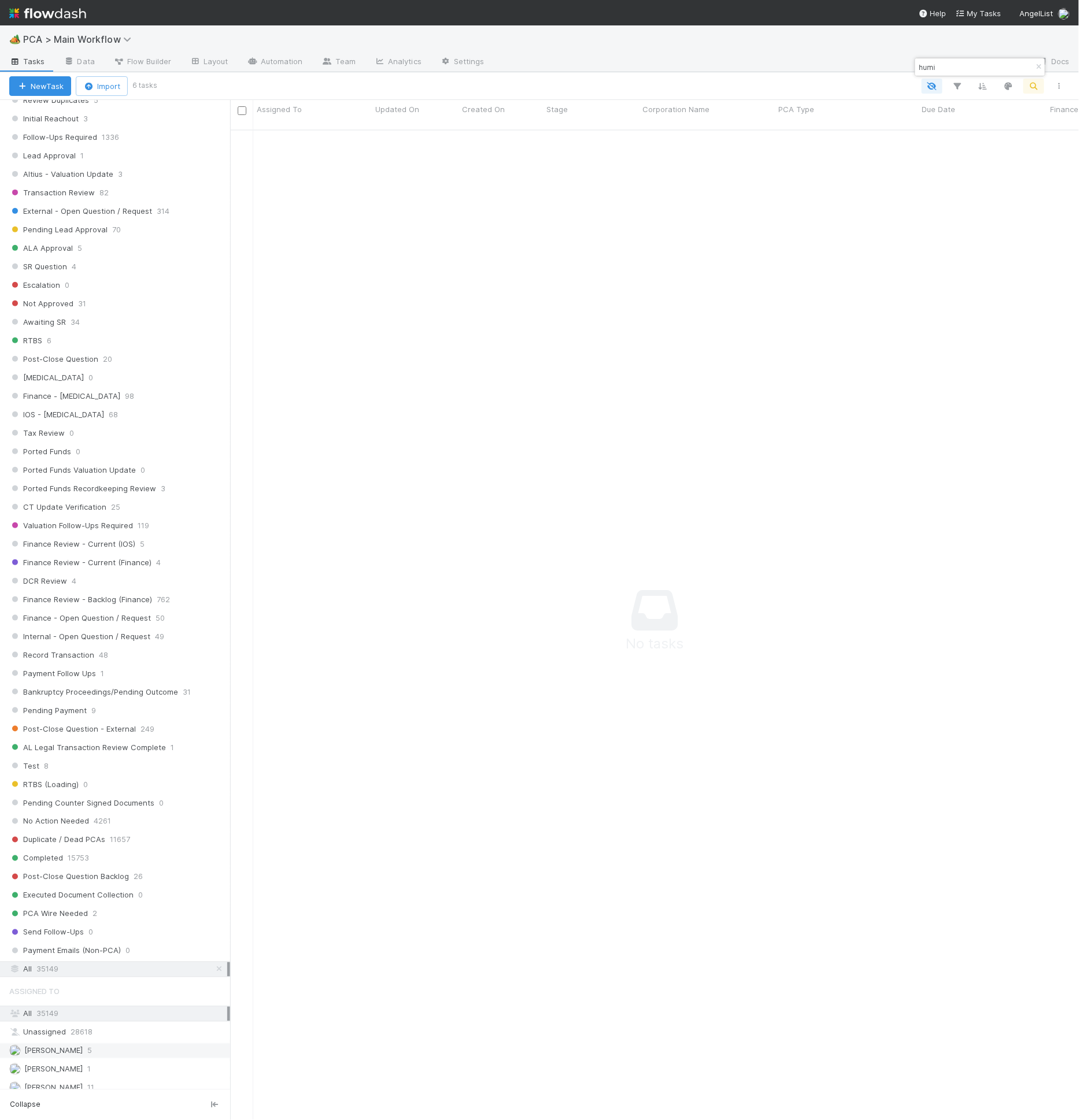
scroll to position [624, 0]
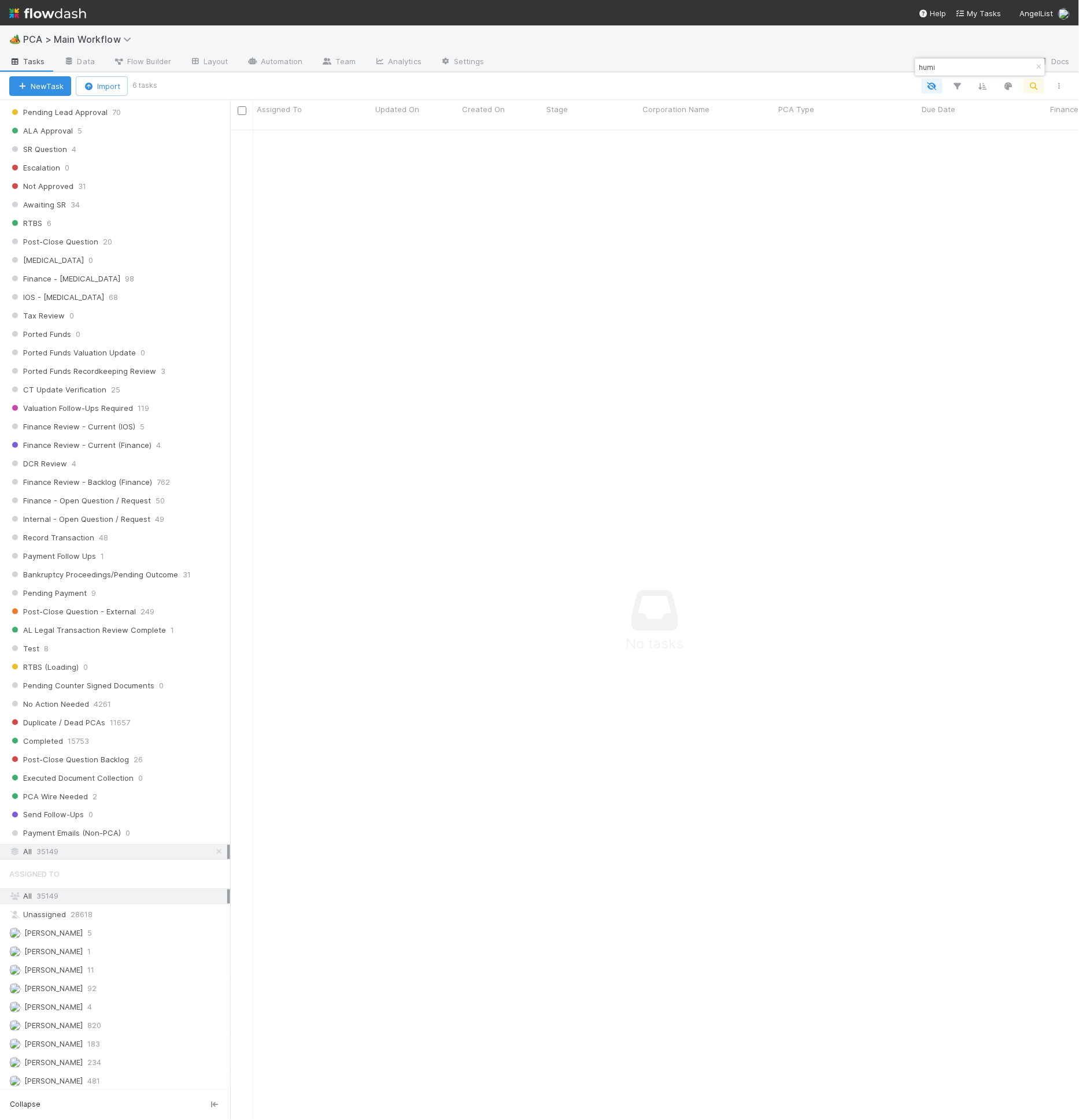
click at [59, 845] on div "All 35149" at bounding box center [118, 852] width 218 height 15
click at [973, 61] on input "humi" at bounding box center [975, 67] width 116 height 14
click at [952, 72] on input "humi" at bounding box center [975, 67] width 116 height 14
type input "h"
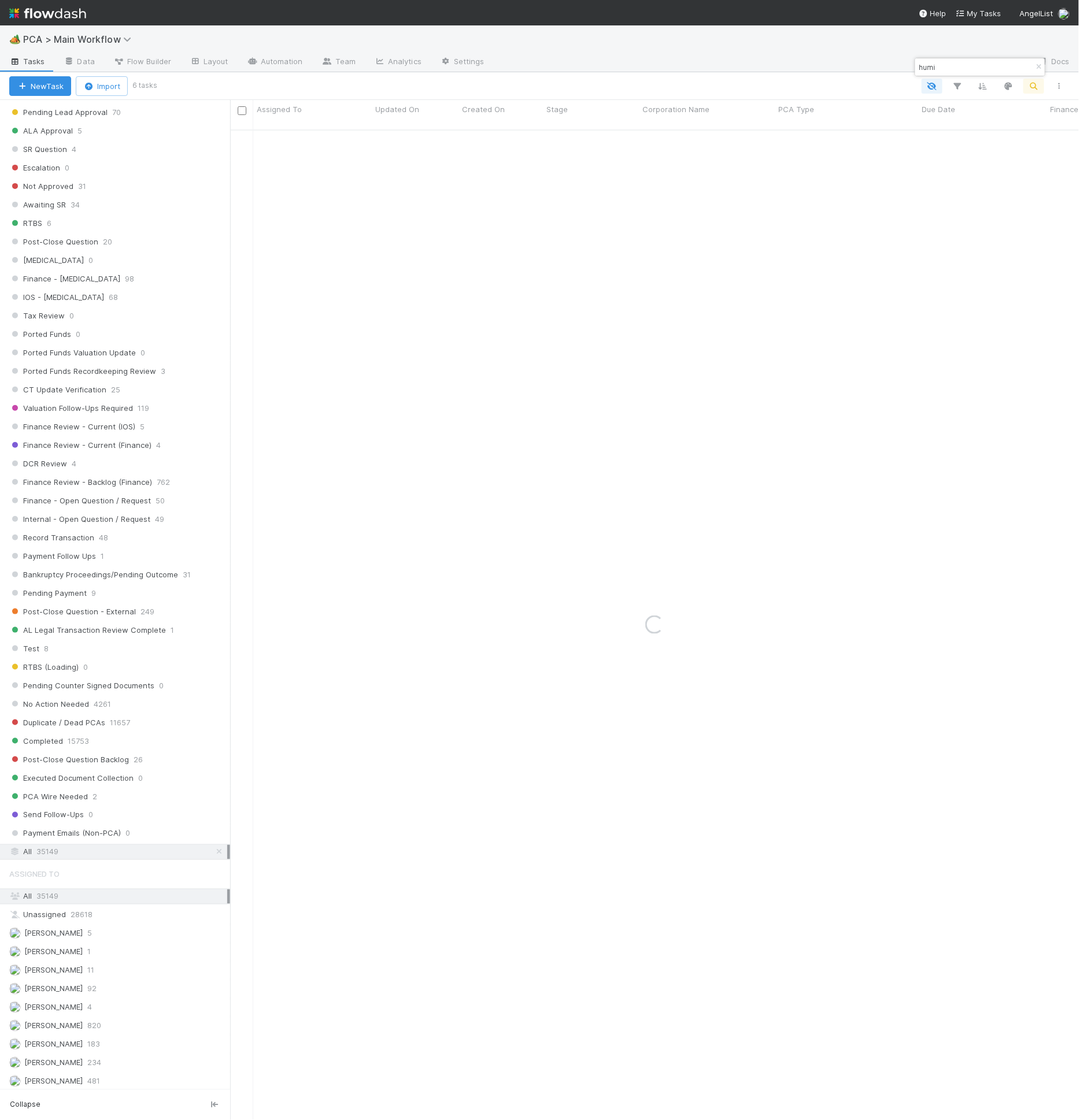
type input "humi"
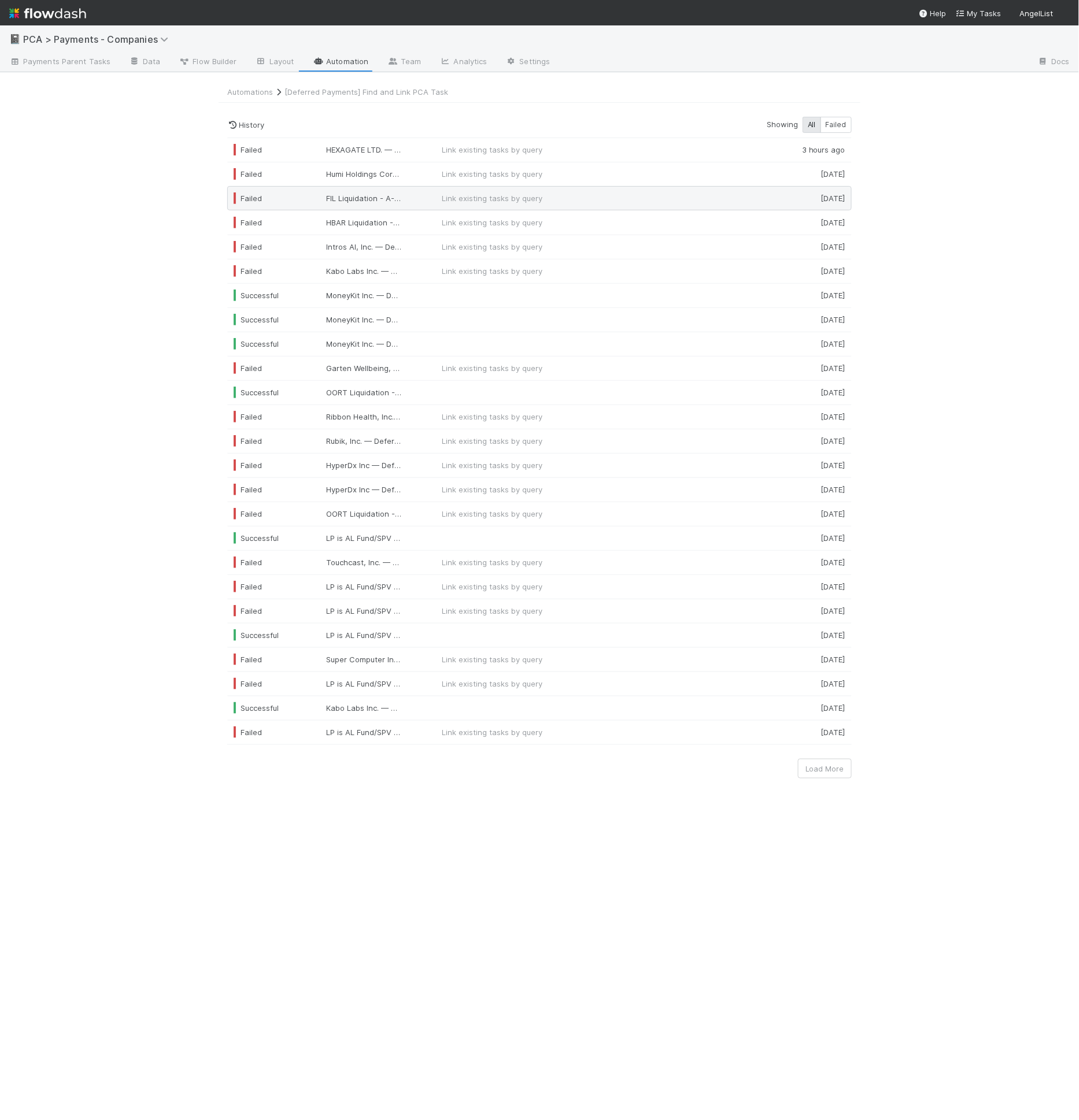
click at [395, 199] on span "FIL Liquidation - A-FCB-16-Fund, a series of AngelList-NR-Funds, LLC — Deferred…" at bounding box center [364, 198] width 75 height 12
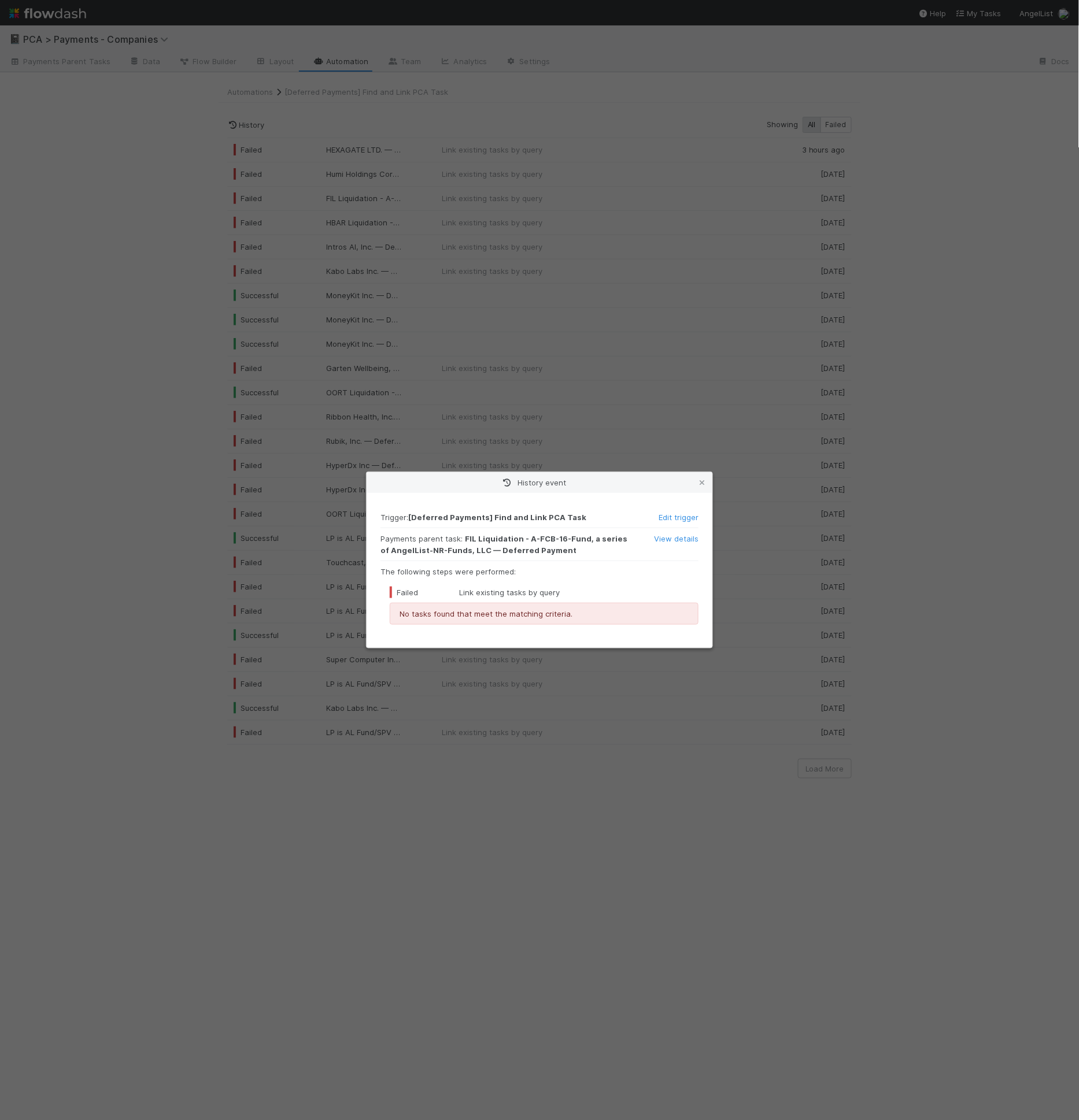
click at [419, 260] on div "History event Trigger : [Deferred Payments] Find and Link PCA Task Edit trigger…" at bounding box center [540, 560] width 1079 height 1120
click at [421, 288] on div "History event Trigger : [Deferred Payments] Find and Link PCA Task Edit trigger…" at bounding box center [540, 560] width 1079 height 1120
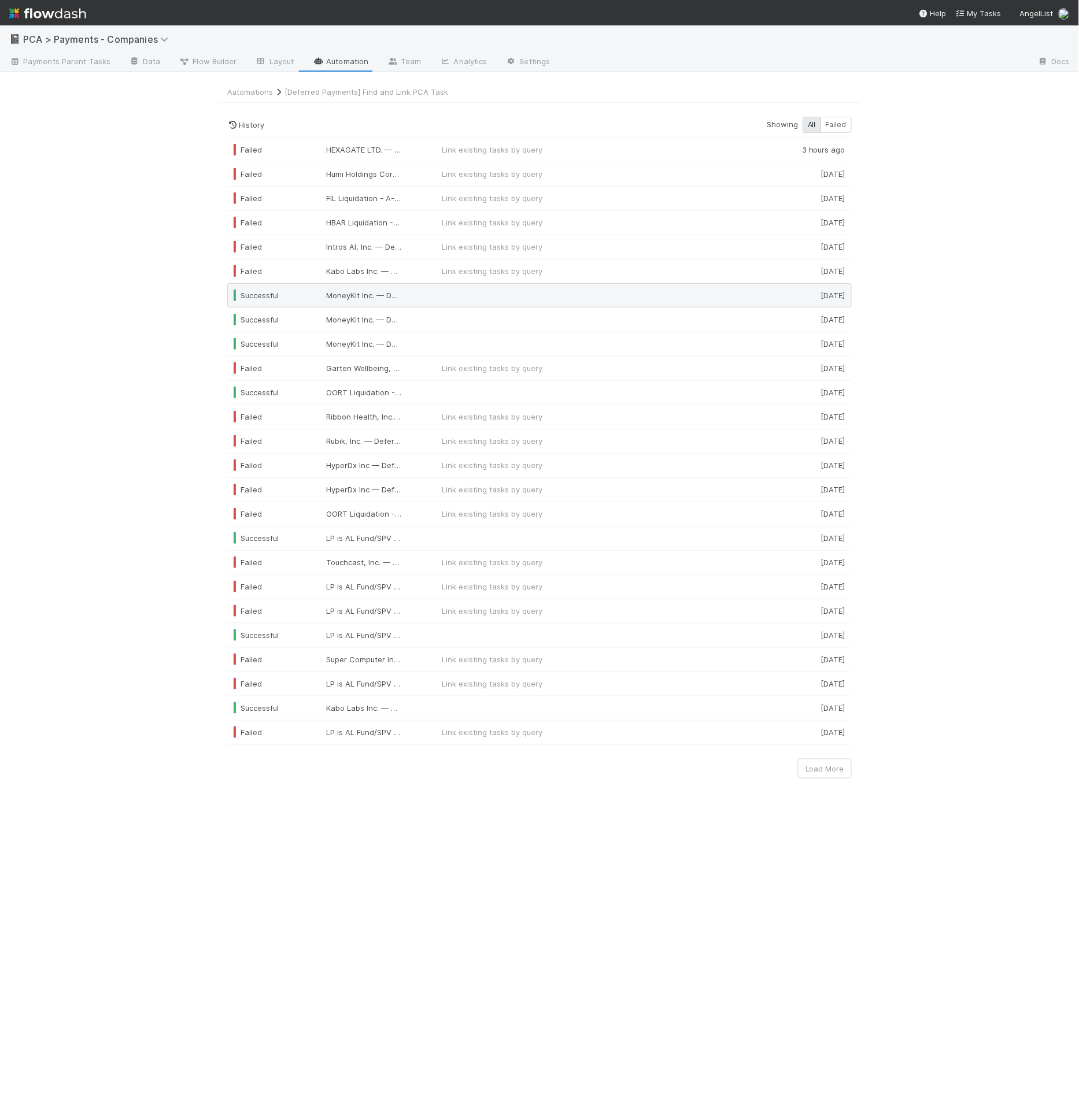
click at [462, 295] on div at bounding box center [597, 295] width 328 height 12
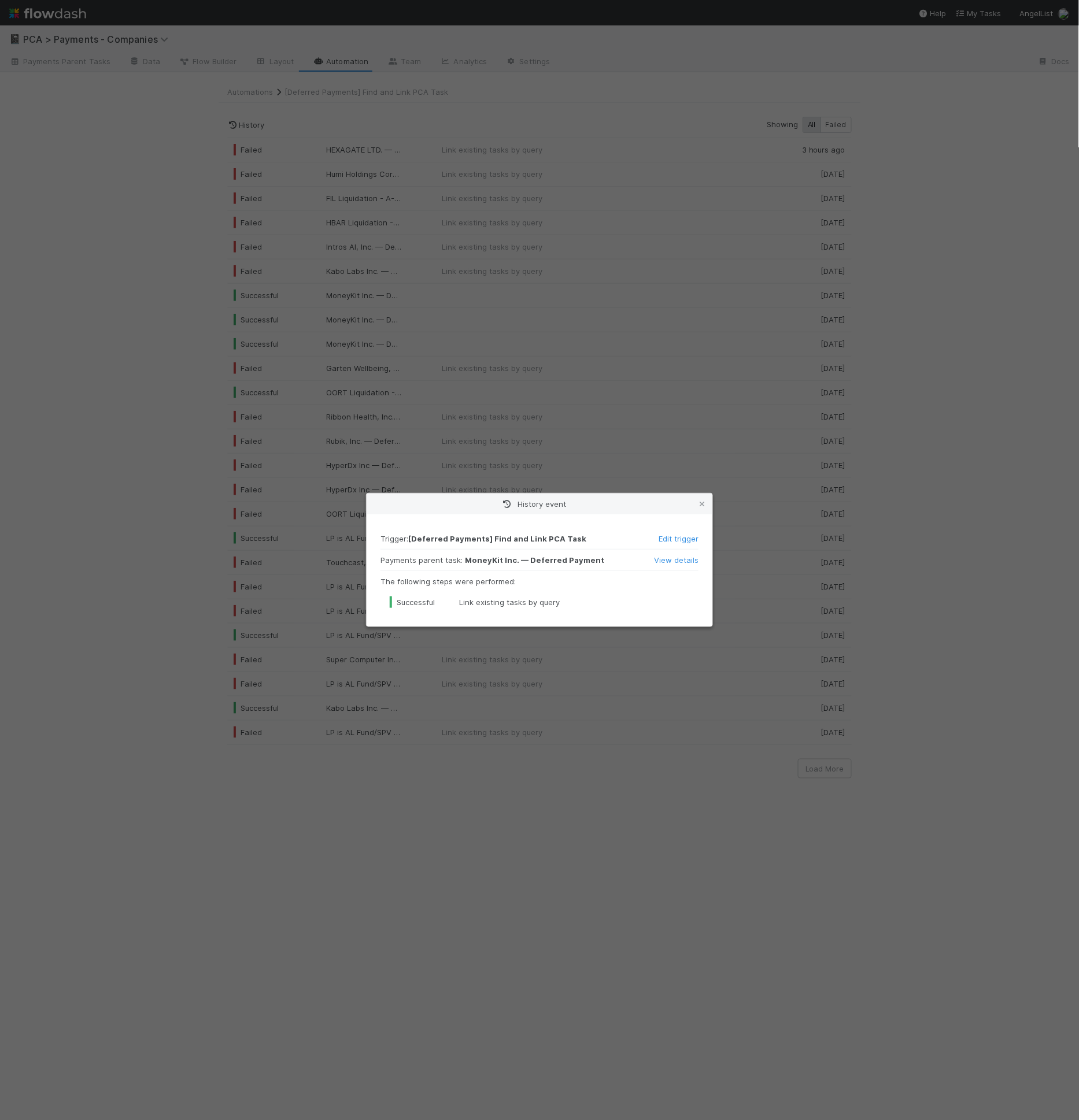
click at [420, 315] on div "History event Trigger : [Deferred Payments] Find and Link PCA Task Edit trigger…" at bounding box center [540, 560] width 1079 height 1120
click at [481, 347] on div "History event Trigger : [Deferred Payments] Find and Link PCA Task Edit trigger…" at bounding box center [540, 560] width 1079 height 1120
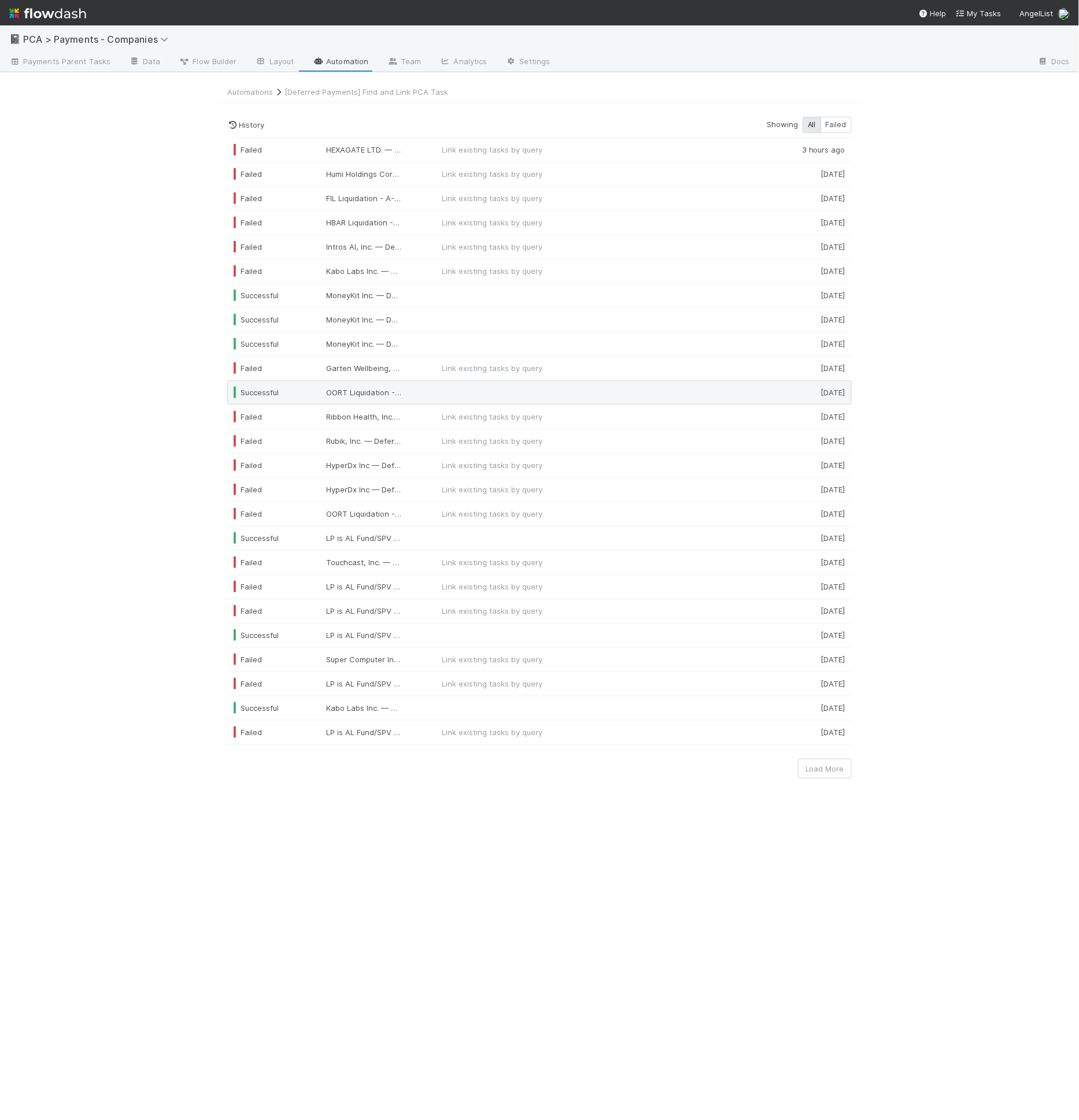
click at [575, 392] on div "Successful OORT Liquidation - Red [PERSON_NAME] Ventures Fund I LP — Deferred P…" at bounding box center [540, 393] width 625 height 24
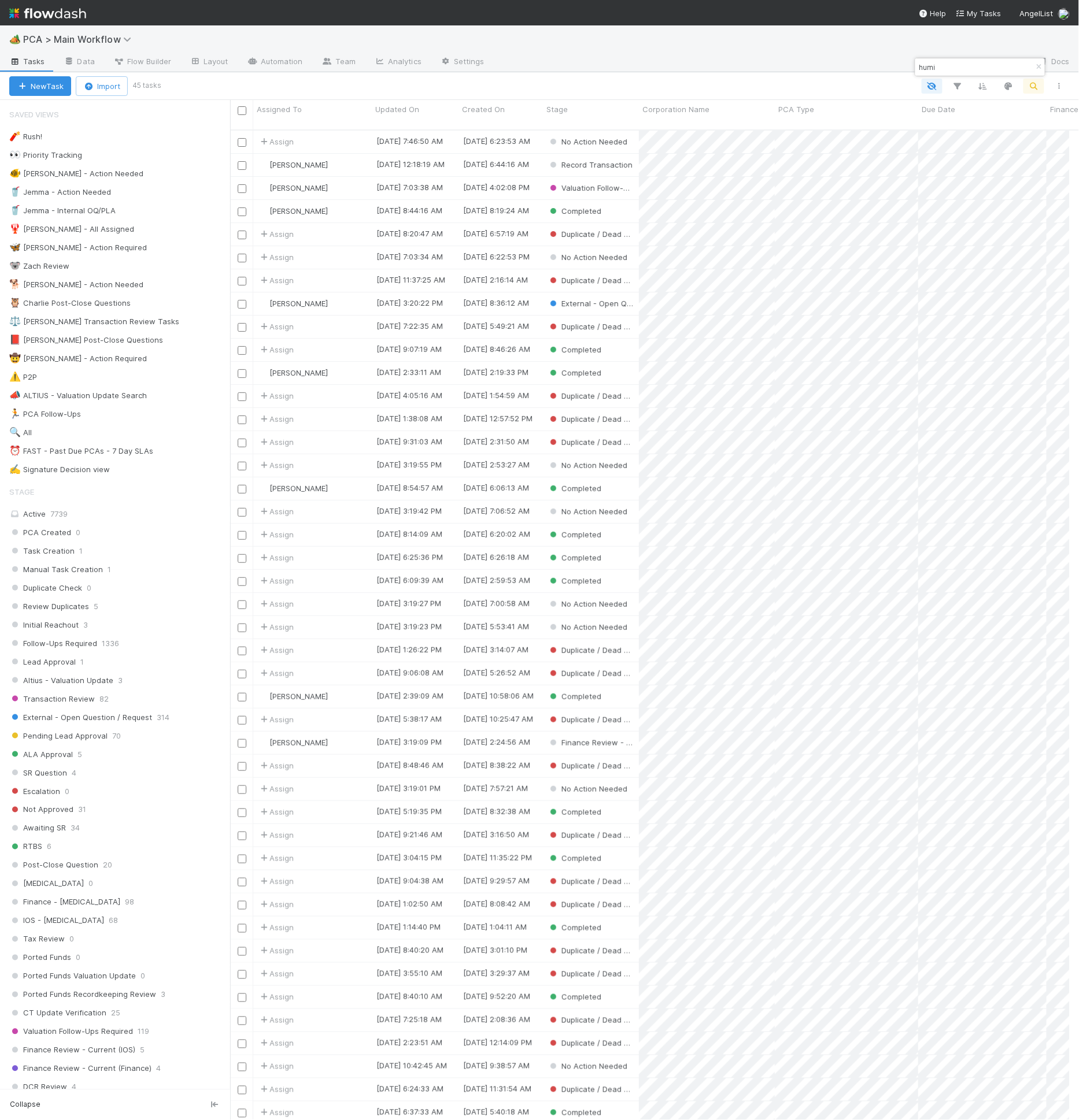
scroll to position [10, 10]
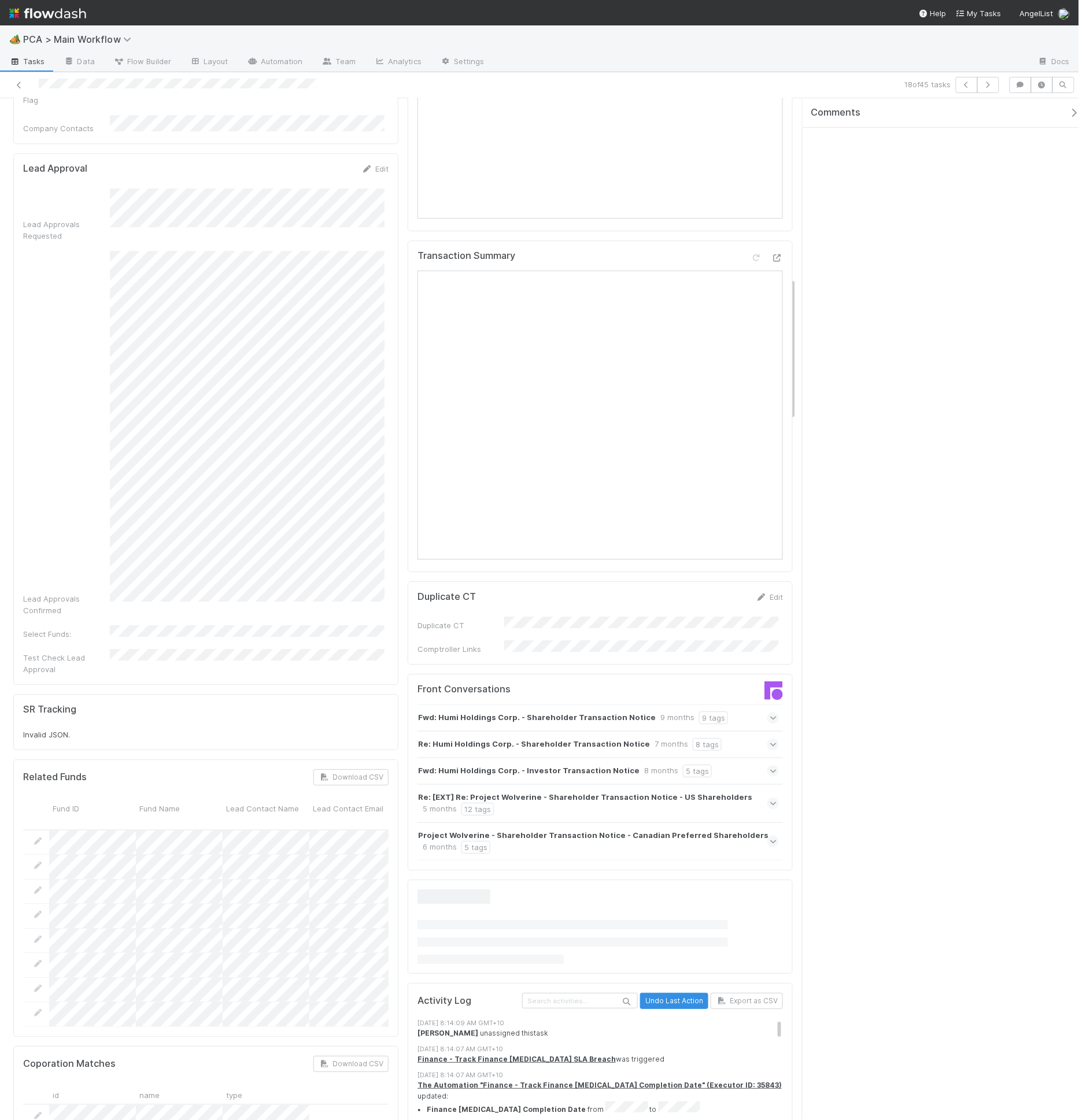
scroll to position [1279, 0]
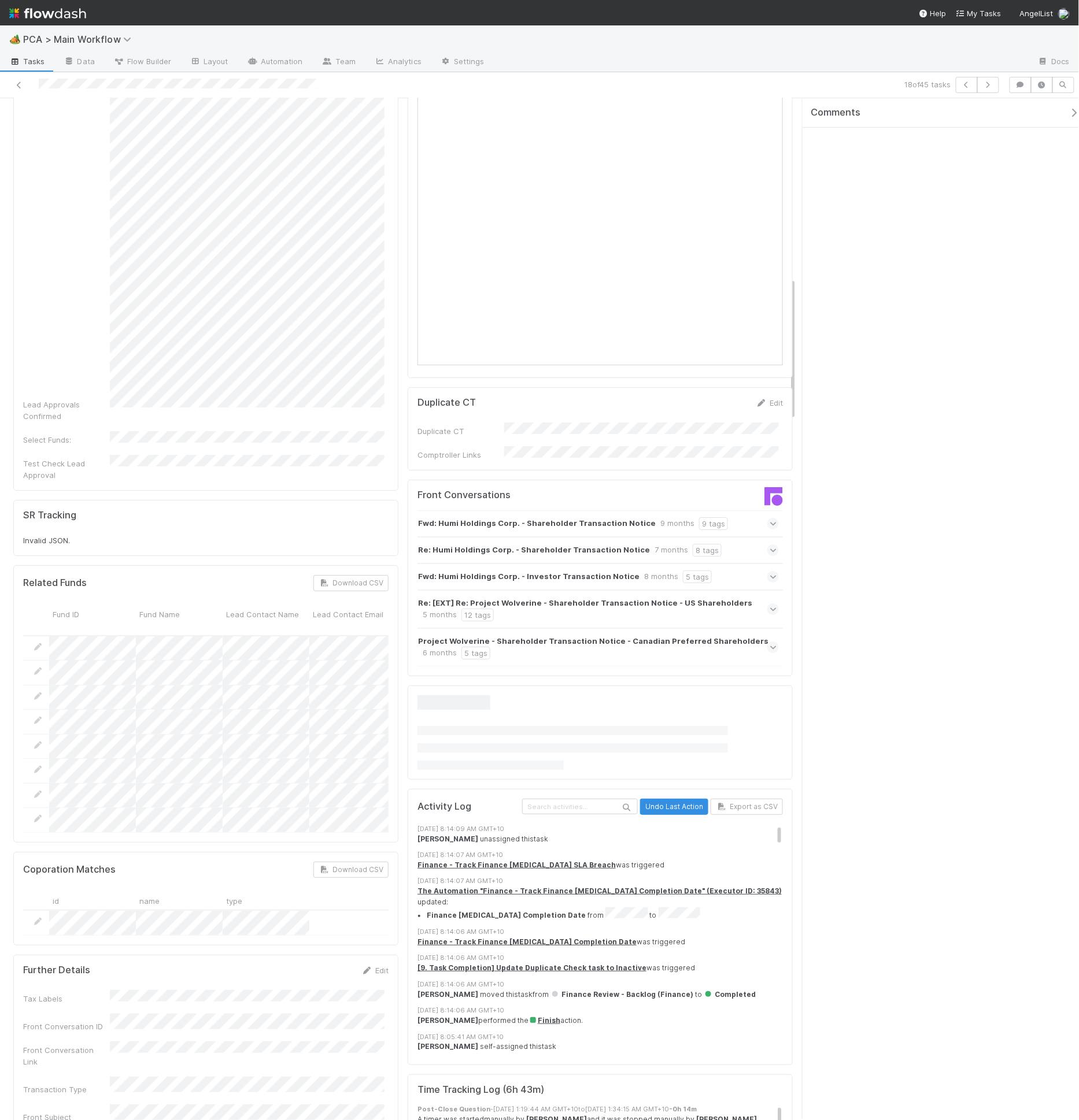
click at [408, 813] on div "Activity Log Undo Last Action Export as CSV 8/19/25, 8:14:09 AM GMT+10 Don Walk…" at bounding box center [600, 927] width 385 height 276
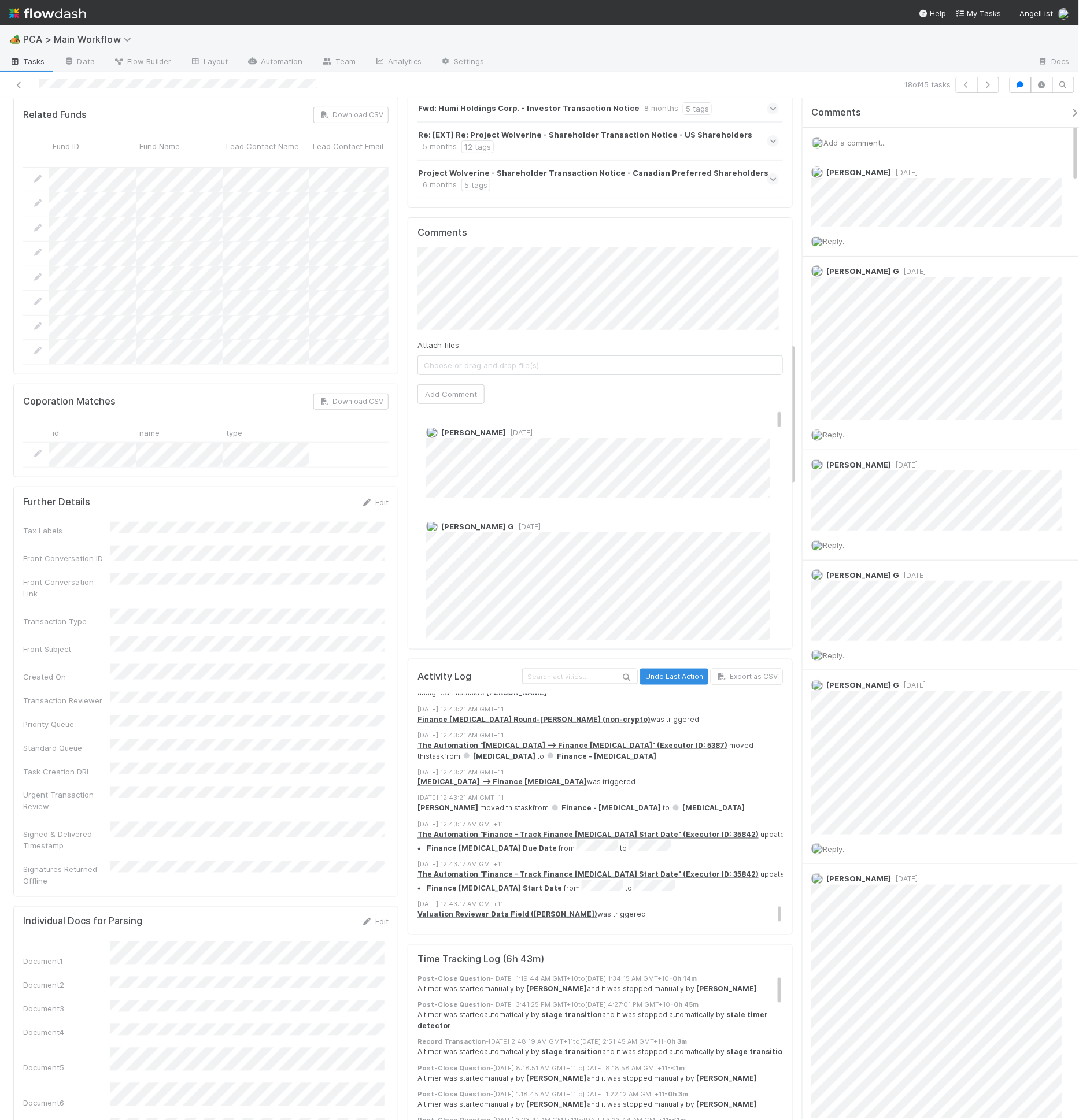
scroll to position [5407, 0]
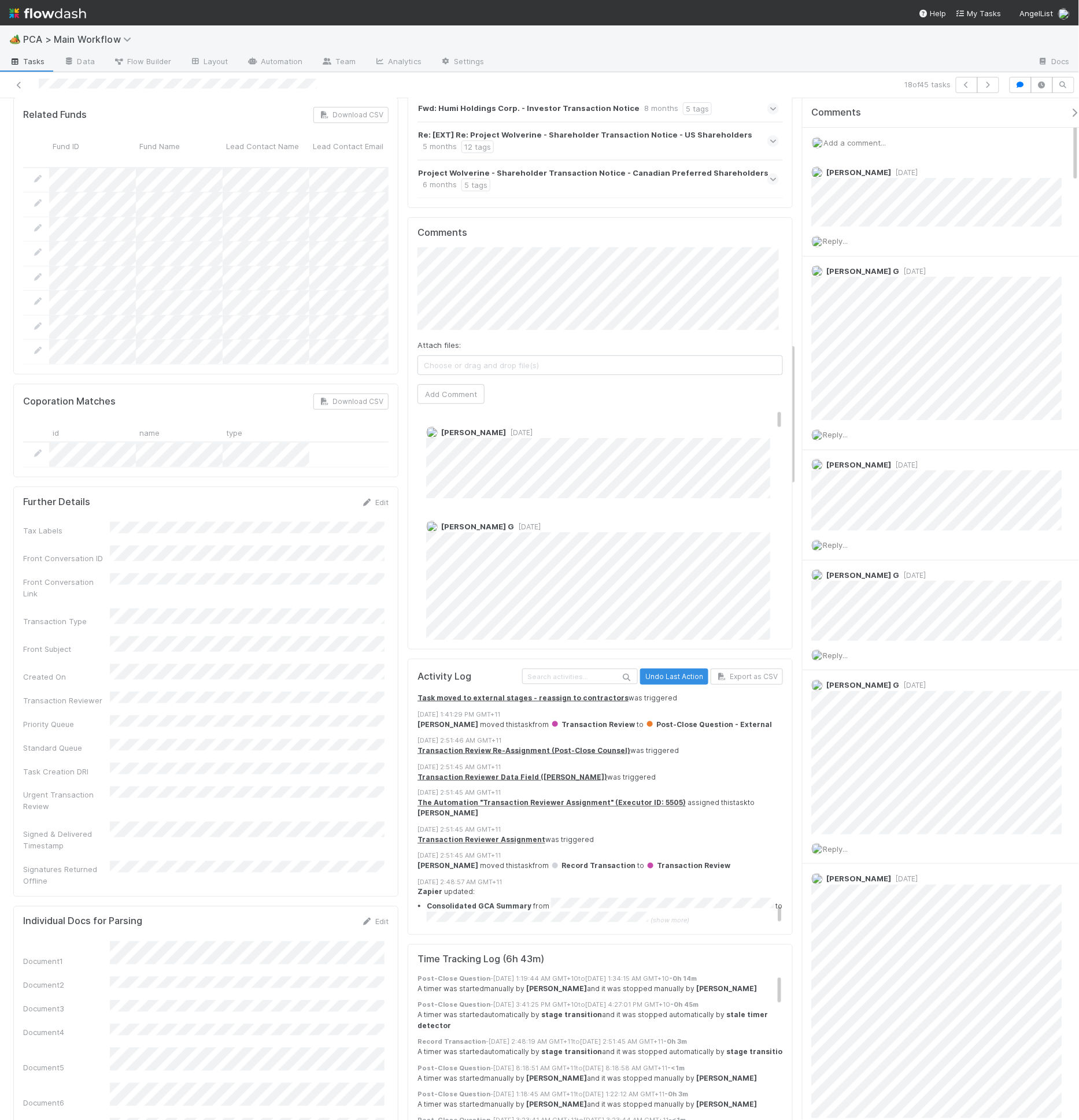
click at [25, 84] on div at bounding box center [255, 85] width 502 height 16
click at [23, 86] on icon at bounding box center [19, 85] width 12 height 7
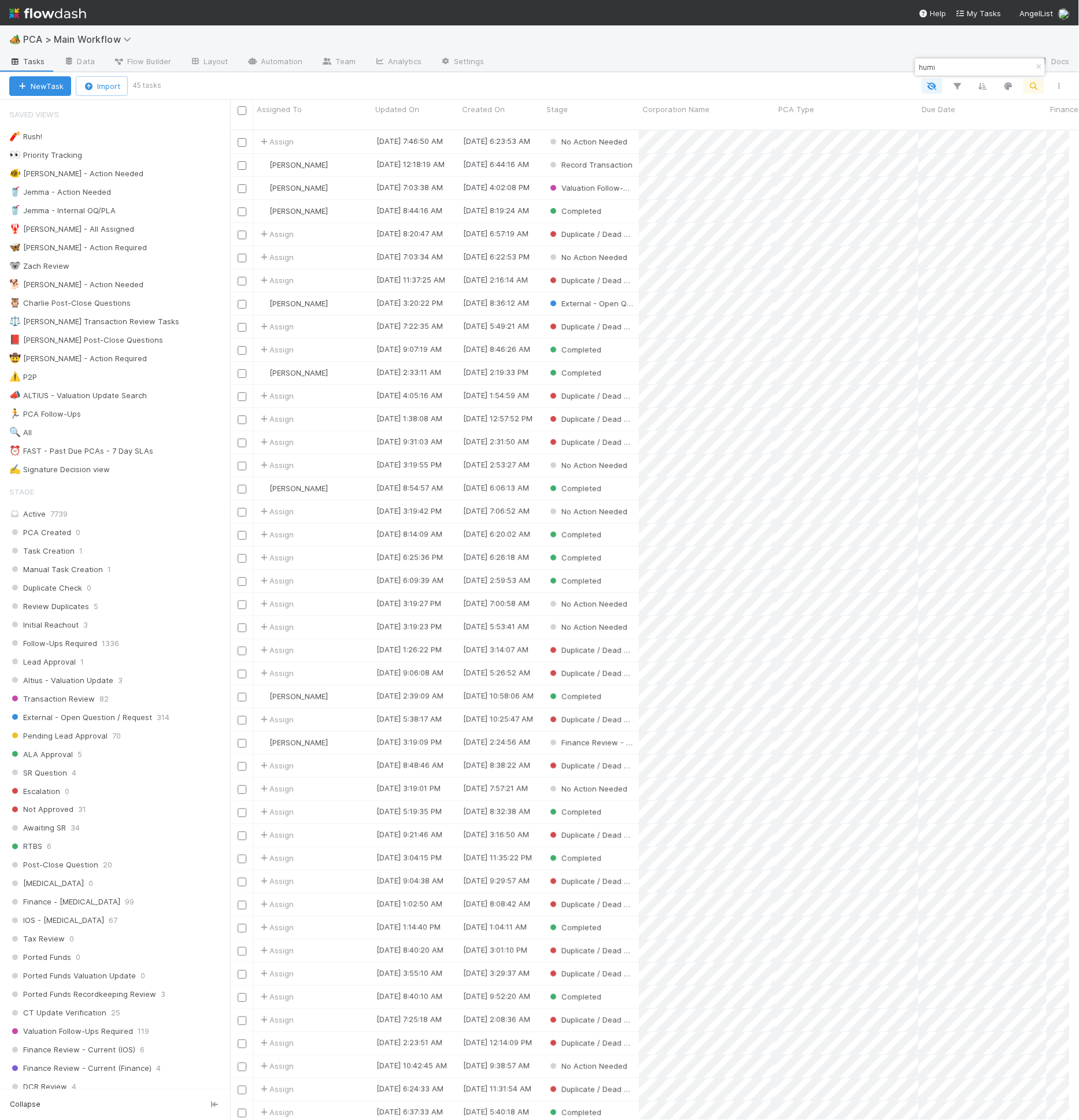
scroll to position [990, 830]
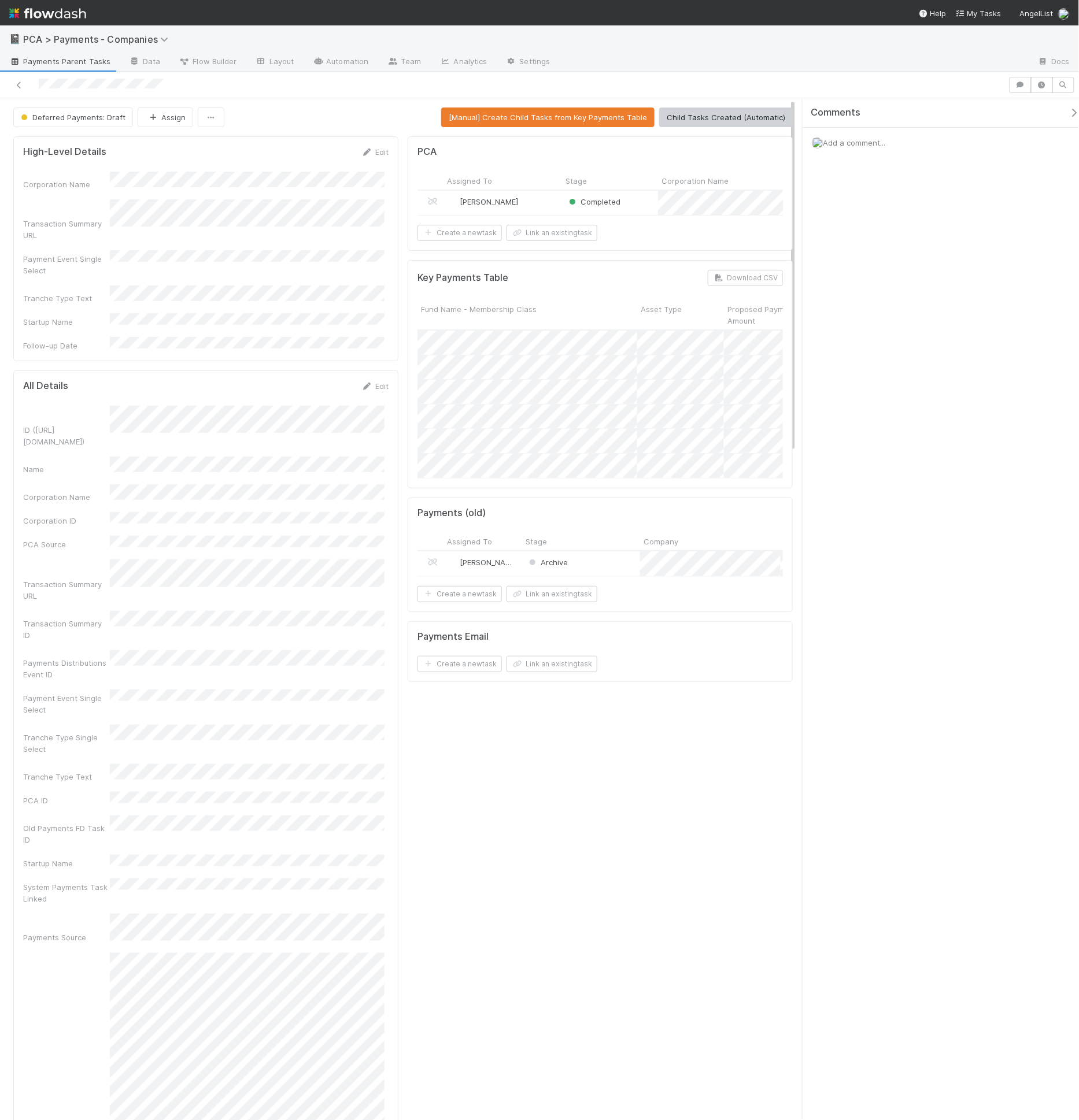
click at [547, 201] on div "[PERSON_NAME]" at bounding box center [502, 203] width 119 height 24
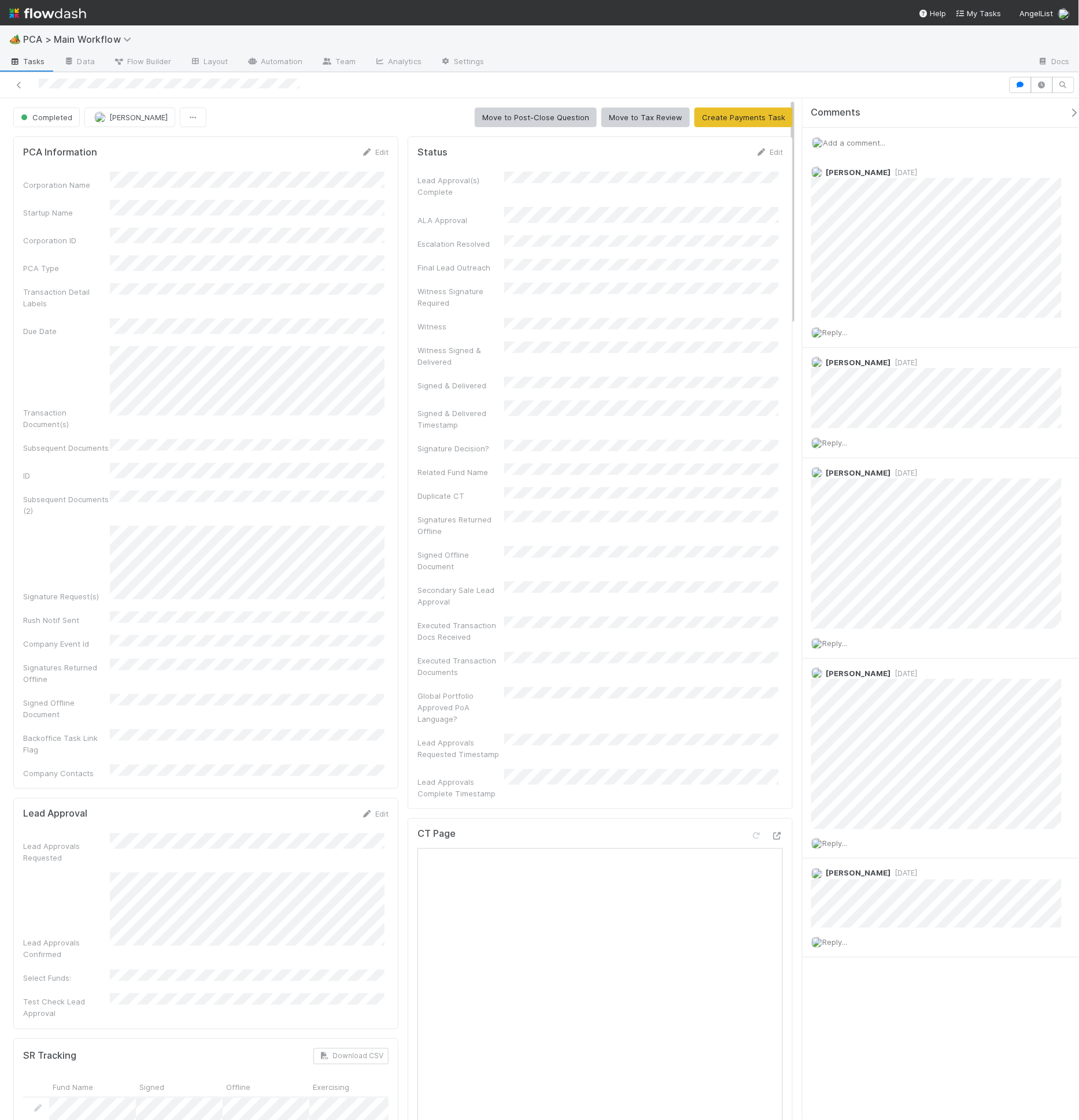
scroll to position [226, 352]
click at [431, 137] on div "Status Edit Lead Approval(s) Complete ALA Approval Escalation Resolved Final Le…" at bounding box center [600, 472] width 385 height 672
click at [431, 120] on div "Completed [PERSON_NAME] Move to Post-Close Question Move to Tax Review Create P…" at bounding box center [403, 117] width 779 height 19
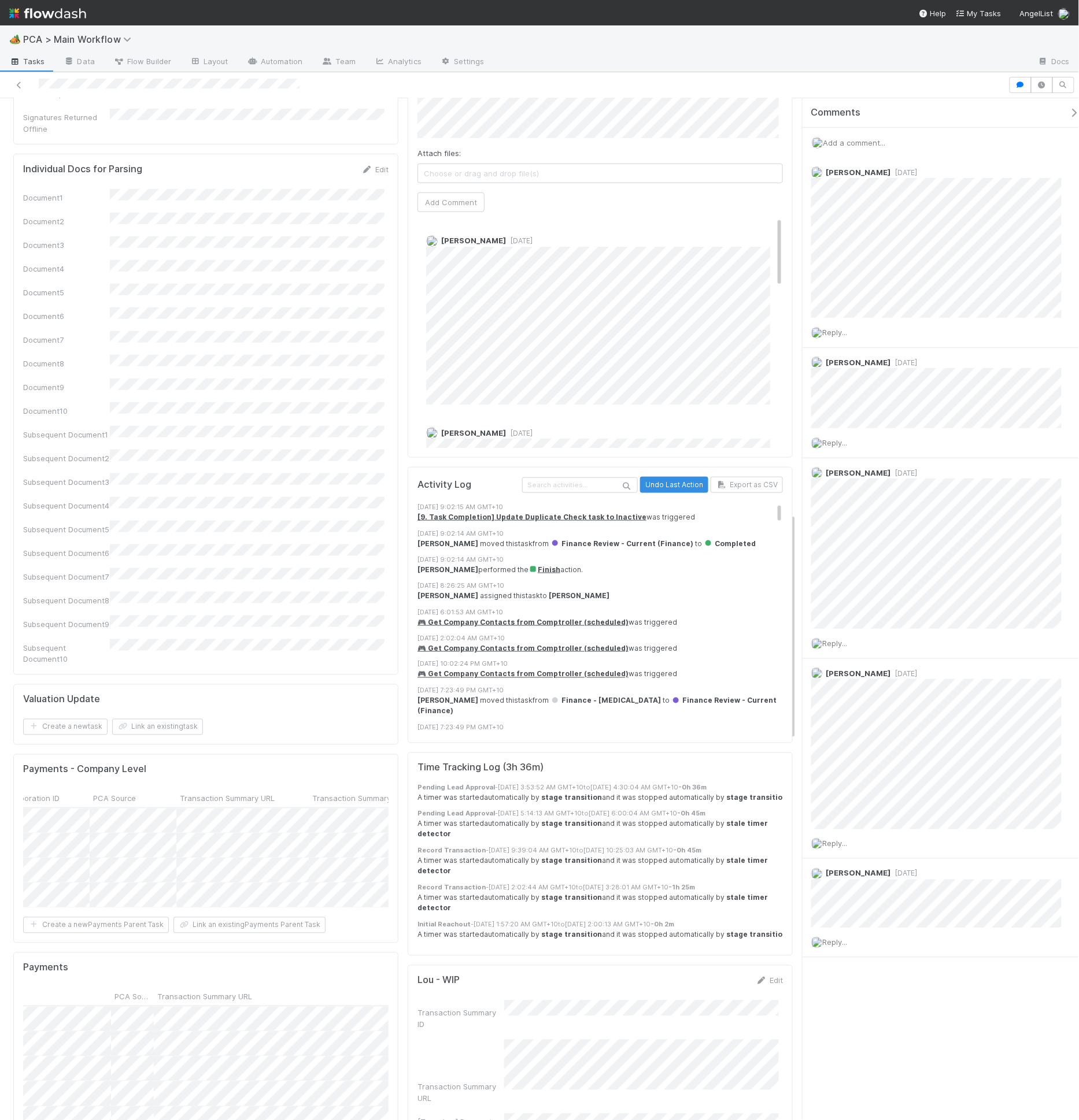
scroll to position [2483, 0]
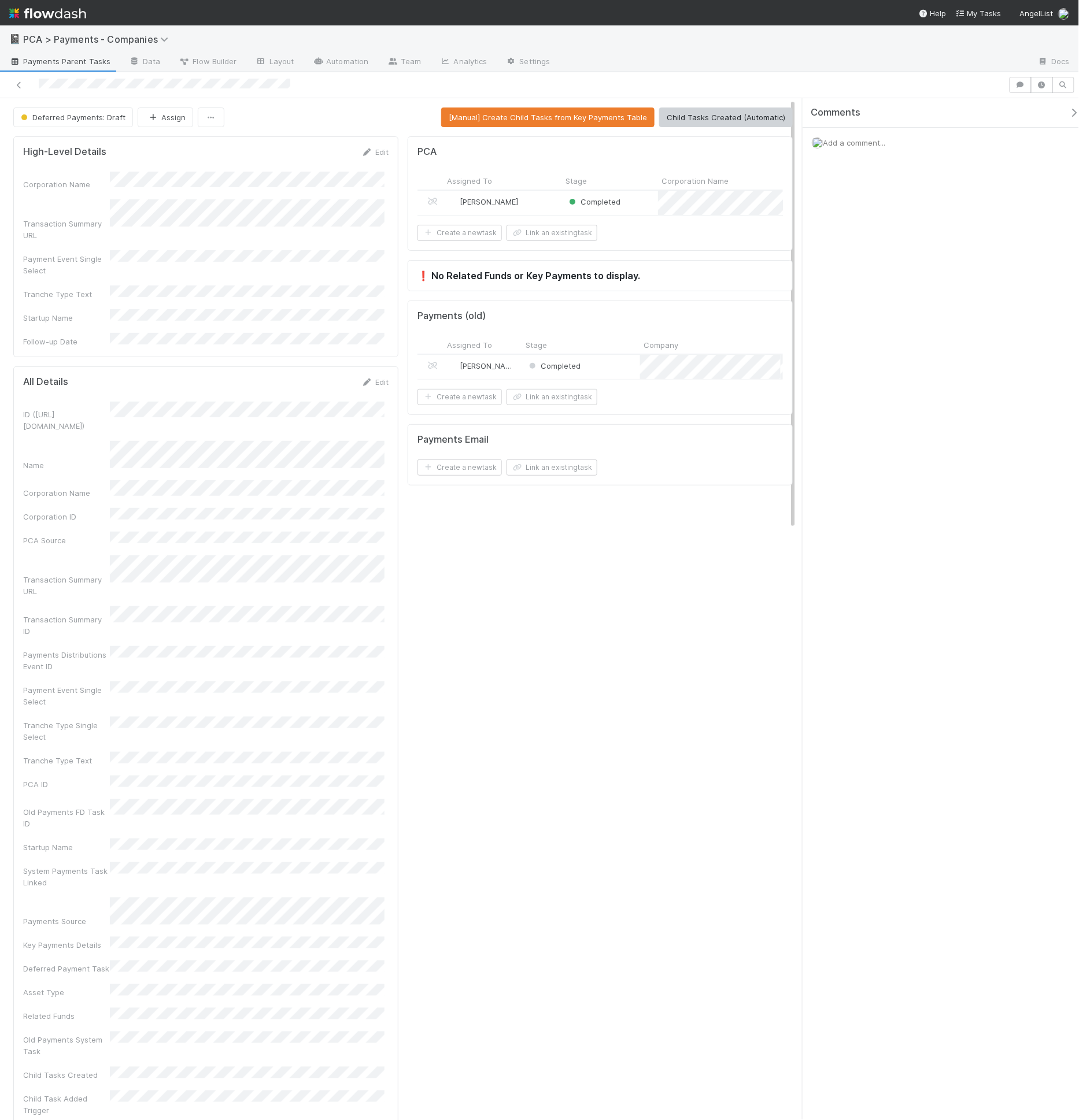
click at [546, 204] on div "[PERSON_NAME]" at bounding box center [502, 203] width 119 height 24
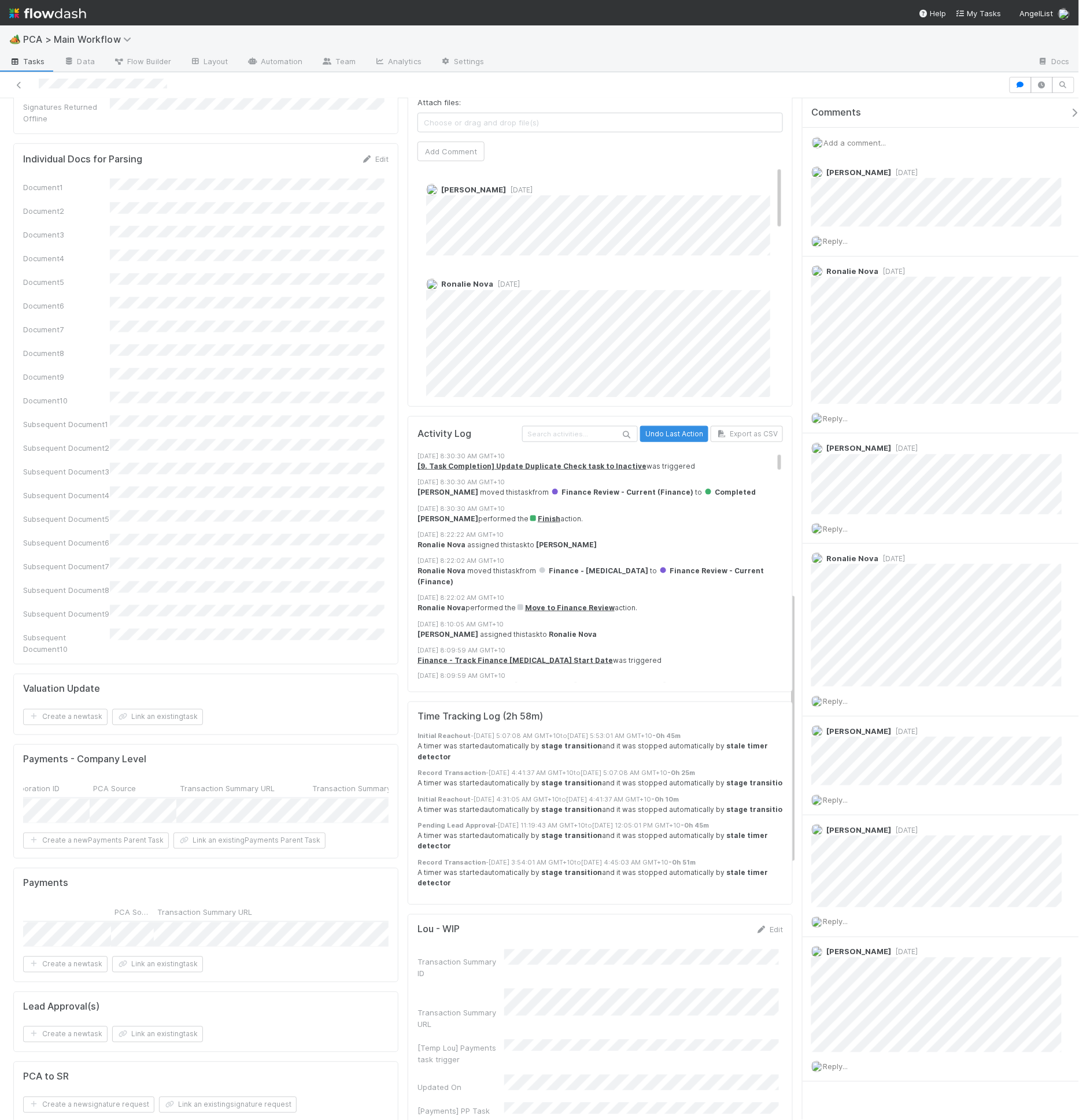
scroll to position [1149, 0]
